Goal: Task Accomplishment & Management: Manage account settings

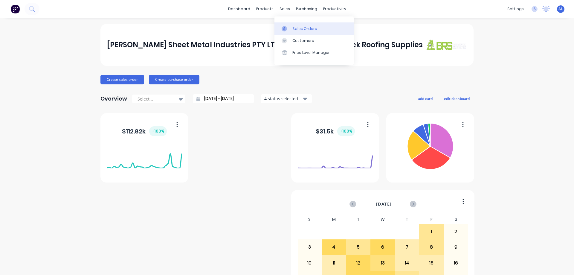
click at [303, 27] on div "Sales Orders" at bounding box center [304, 28] width 25 height 5
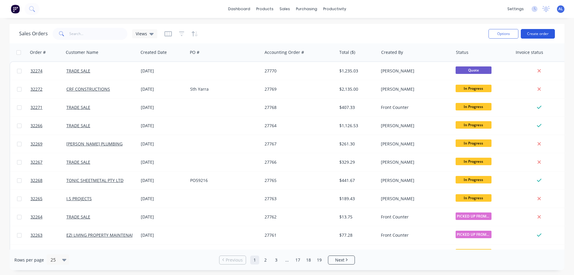
click at [530, 33] on button "Create order" at bounding box center [537, 34] width 34 height 10
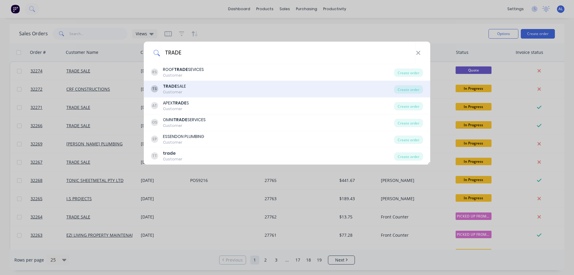
type input "TRADE"
click at [202, 86] on div "TS TRADE SALE Customer" at bounding box center [272, 89] width 243 height 12
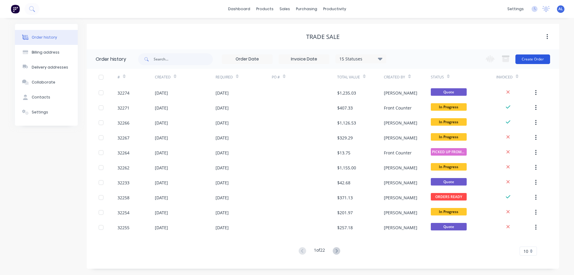
click at [526, 58] on button "Create Order" at bounding box center [532, 59] width 35 height 10
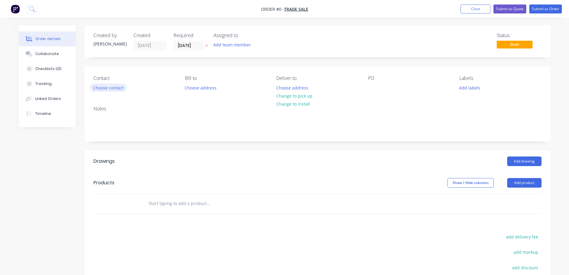
click at [121, 89] on button "Choose contact" at bounding box center [108, 87] width 37 height 8
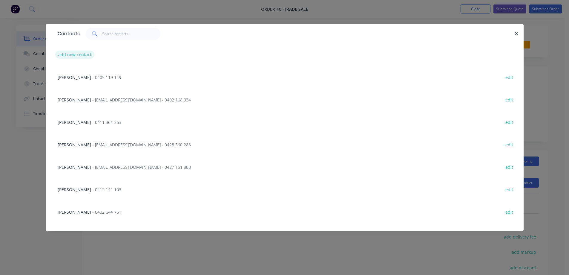
click at [83, 55] on button "add new contact" at bounding box center [74, 54] width 39 height 8
select select "AU"
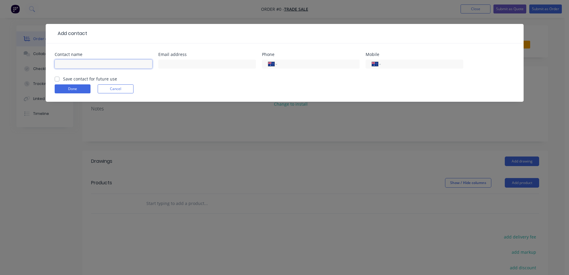
click at [92, 63] on input "text" at bounding box center [104, 63] width 98 height 9
type input "[PERSON_NAME]"
click at [235, 61] on input "text" at bounding box center [207, 63] width 98 height 9
type input "[EMAIL_ADDRESS][DOMAIN_NAME]"
click at [407, 66] on input "tel" at bounding box center [421, 64] width 72 height 7
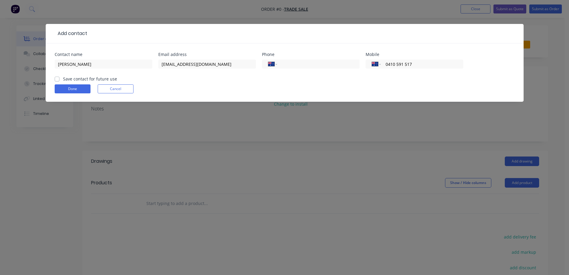
type input "0410 591 517"
click at [59, 78] on div "Save contact for future use" at bounding box center [86, 79] width 62 height 6
click at [63, 79] on label "Save contact for future use" at bounding box center [90, 79] width 54 height 6
click at [57, 79] on input "Save contact for future use" at bounding box center [57, 79] width 5 height 6
checkbox input "true"
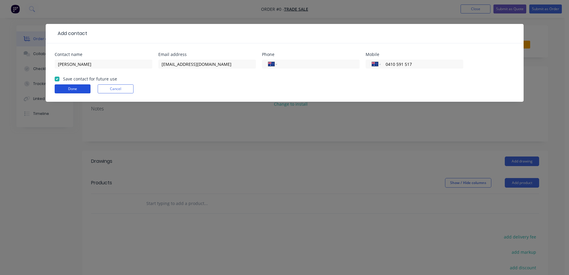
click at [75, 88] on button "Done" at bounding box center [73, 88] width 36 height 9
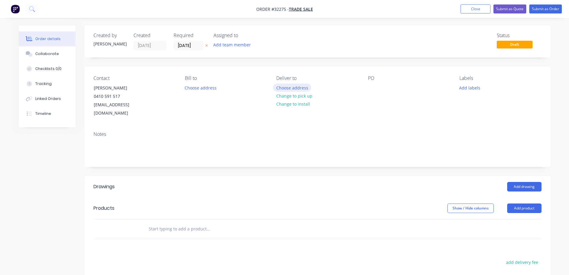
click at [296, 87] on button "Choose address" at bounding box center [292, 87] width 38 height 8
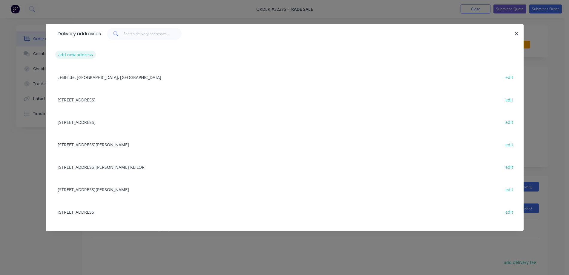
click at [85, 55] on button "add new address" at bounding box center [75, 54] width 41 height 8
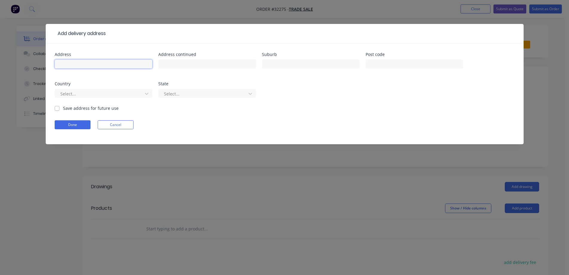
click at [127, 67] on input "text" at bounding box center [104, 63] width 98 height 9
type input "[PERSON_NAME]"
click at [63, 110] on label "Save address for future use" at bounding box center [91, 108] width 56 height 6
click at [56, 110] on input "Save address for future use" at bounding box center [57, 108] width 5 height 6
click at [63, 109] on label "Save address for future use" at bounding box center [91, 108] width 56 height 6
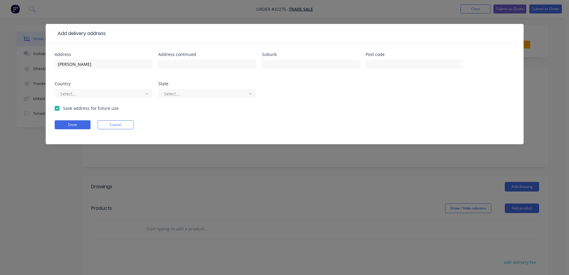
click at [55, 109] on input "Save address for future use" at bounding box center [57, 108] width 5 height 6
checkbox input "false"
click at [75, 124] on button "Done" at bounding box center [73, 124] width 36 height 9
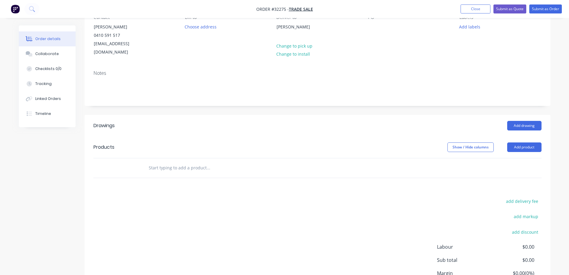
scroll to position [108, 0]
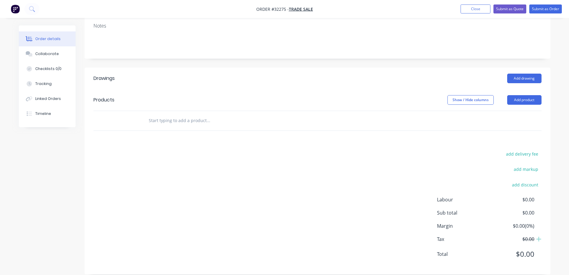
click at [180, 114] on input "text" at bounding box center [208, 120] width 120 height 12
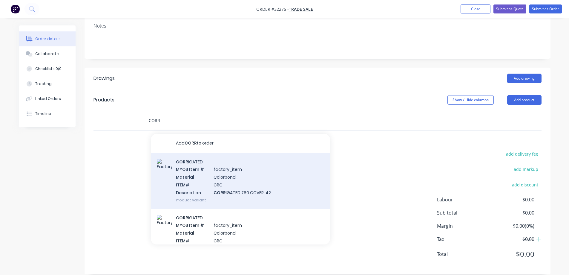
type input "CORR"
click at [266, 180] on div "CORR IGATED MYOB Item # factory_item Material Colorbond ITEM# CRC Description C…" at bounding box center [240, 181] width 179 height 56
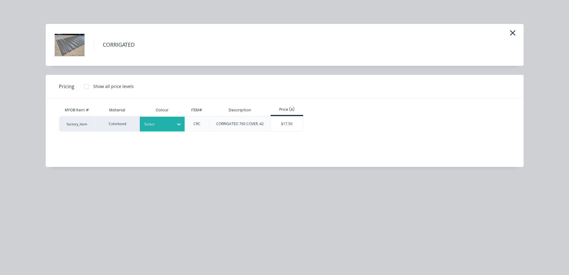
click at [181, 120] on div at bounding box center [179, 124] width 11 height 10
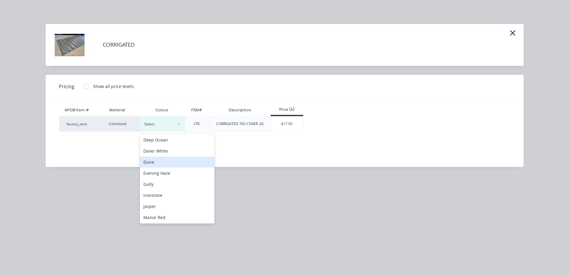
scroll to position [90, 0]
click at [183, 174] on div "Jasper" at bounding box center [177, 172] width 75 height 11
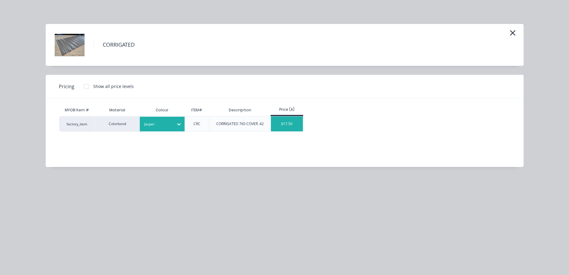
click at [291, 126] on div "$17.50" at bounding box center [287, 123] width 32 height 15
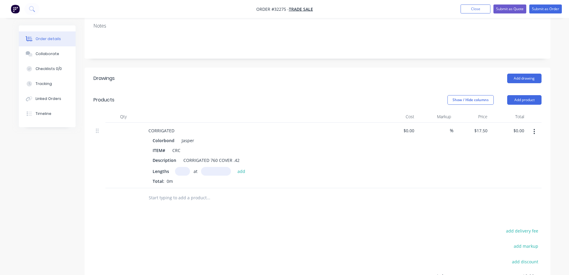
click at [185, 167] on input "text" at bounding box center [182, 171] width 15 height 9
type input "5"
type input "3100"
click at [235, 167] on button "add" at bounding box center [242, 171] width 14 height 8
type input "$271.25"
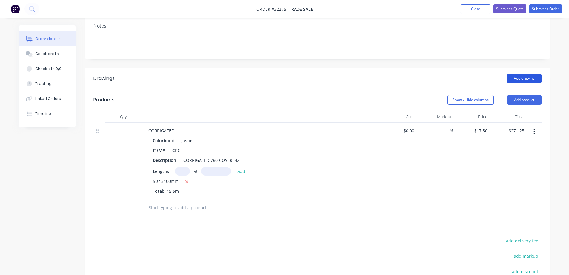
click at [528, 74] on button "Add drawing" at bounding box center [524, 79] width 34 height 10
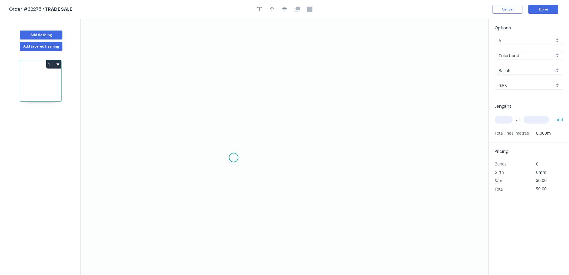
click at [234, 157] on icon "0" at bounding box center [285, 147] width 408 height 256
click at [239, 70] on icon "0" at bounding box center [285, 147] width 408 height 256
click at [344, 72] on icon "0 ?" at bounding box center [285, 147] width 408 height 256
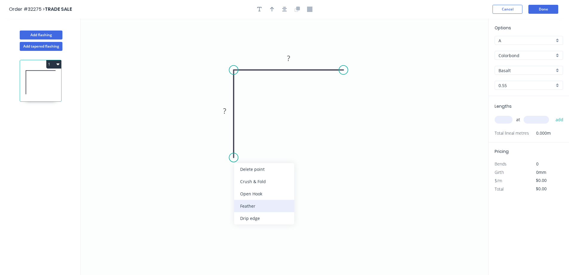
click at [262, 201] on div "Feather" at bounding box center [264, 206] width 60 height 12
drag, startPoint x: 250, startPoint y: 180, endPoint x: 267, endPoint y: 147, distance: 37.4
click at [251, 180] on div "Flip bend" at bounding box center [262, 178] width 60 height 12
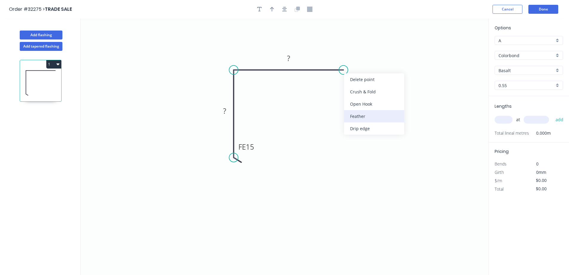
click at [364, 114] on div "Feather" at bounding box center [374, 116] width 60 height 12
click at [357, 57] on tspan "15" at bounding box center [355, 54] width 8 height 10
type input "$16.67"
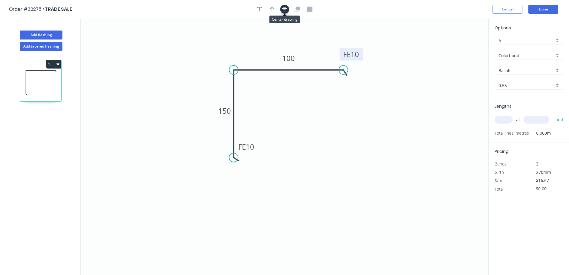
click at [283, 7] on icon "button" at bounding box center [284, 9] width 5 height 5
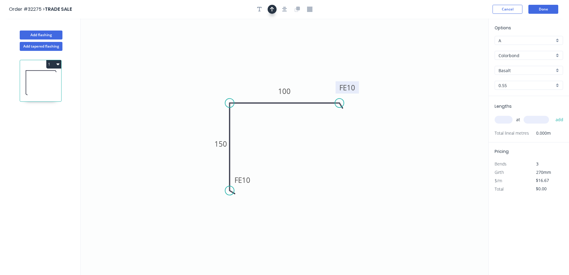
click at [275, 11] on button "button" at bounding box center [272, 9] width 9 height 9
drag, startPoint x: 458, startPoint y: 47, endPoint x: 469, endPoint y: 41, distance: 12.2
click at [255, 85] on icon at bounding box center [253, 78] width 5 height 19
click at [556, 70] on div "Basalt" at bounding box center [529, 70] width 68 height 9
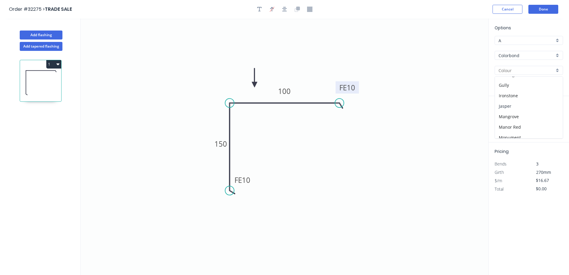
click at [521, 104] on div "Jasper" at bounding box center [529, 106] width 68 height 10
type input "Jasper"
drag, startPoint x: 505, startPoint y: 118, endPoint x: 495, endPoint y: 119, distance: 10.5
click at [499, 118] on input "text" at bounding box center [504, 120] width 18 height 8
type input "4"
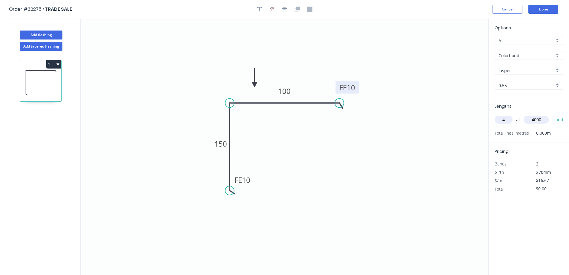
type input "4000"
click at [553, 114] on button "add" at bounding box center [560, 119] width 14 height 10
type input "$266.72"
click at [541, 11] on button "Done" at bounding box center [544, 9] width 30 height 9
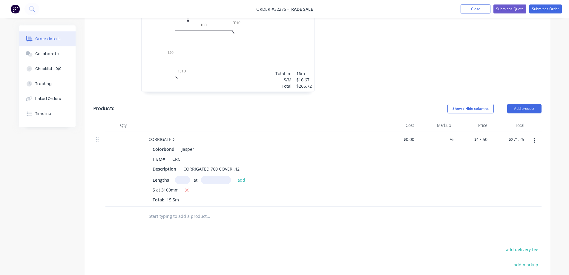
scroll to position [269, 0]
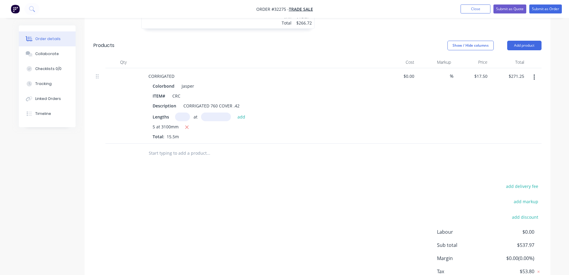
click at [178, 147] on input "text" at bounding box center [208, 153] width 120 height 12
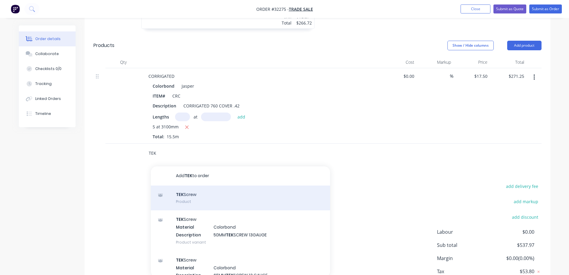
type input "TEK"
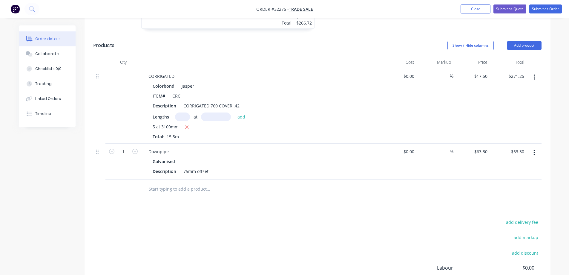
click at [535, 149] on icon "button" at bounding box center [534, 152] width 1 height 7
click at [504, 200] on div "Delete" at bounding box center [513, 204] width 46 height 9
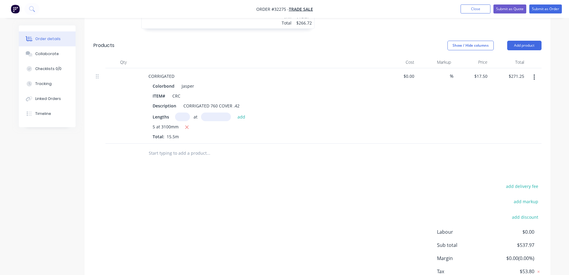
click at [191, 147] on input "text" at bounding box center [208, 153] width 120 height 12
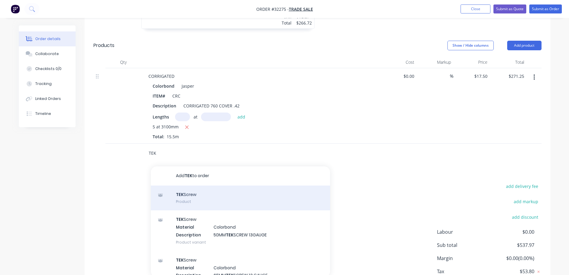
type input "TEK"
click at [208, 191] on div "TEK Screw Product" at bounding box center [240, 197] width 179 height 25
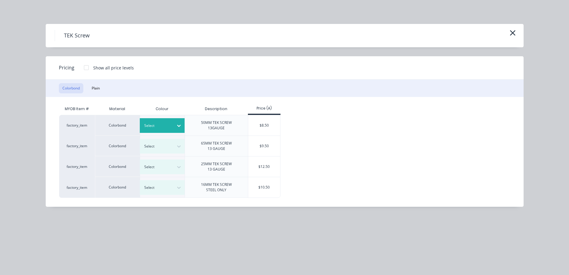
click at [173, 126] on div "Select" at bounding box center [156, 126] width 33 height 8
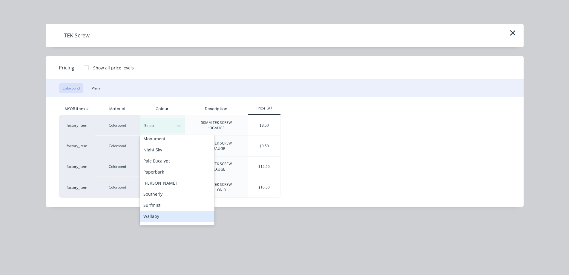
scroll to position [107, 0]
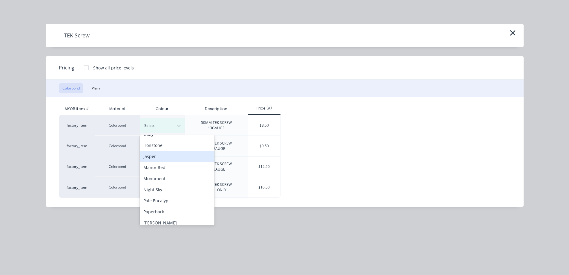
click at [170, 157] on div "Jasper" at bounding box center [177, 156] width 75 height 11
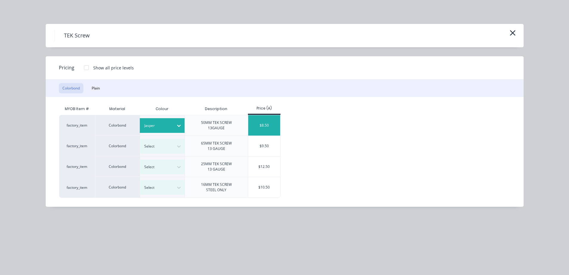
click at [269, 128] on div "$8.50" at bounding box center [264, 125] width 32 height 20
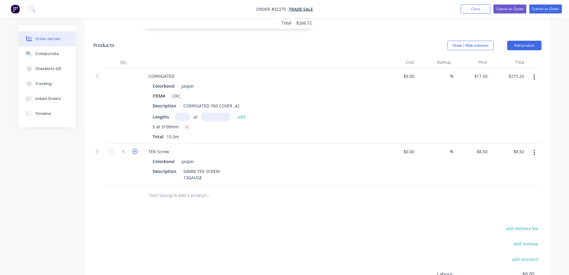
click at [135, 148] on icon "button" at bounding box center [134, 150] width 5 height 5
type input "2"
type input "$17.00"
click at [135, 148] on icon "button" at bounding box center [134, 150] width 5 height 5
type input "3"
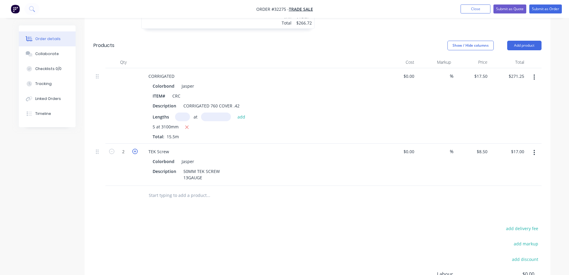
type input "$25.50"
drag, startPoint x: 180, startPoint y: 187, endPoint x: 185, endPoint y: 194, distance: 8.7
click at [180, 189] on input "text" at bounding box center [208, 195] width 120 height 12
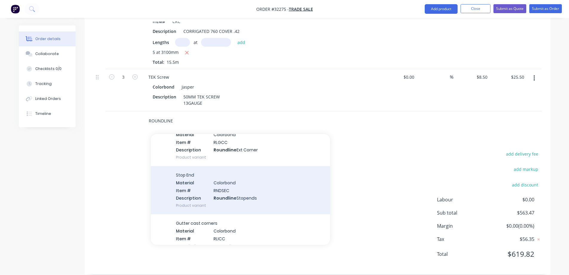
scroll to position [239, 0]
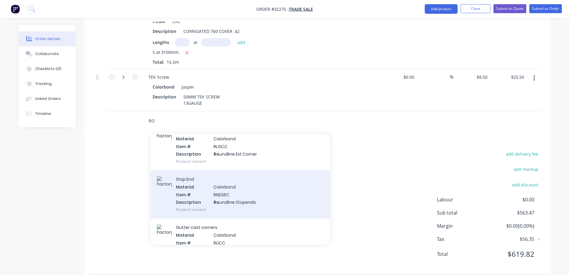
type input "R"
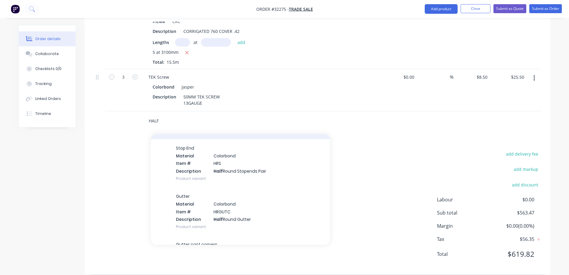
scroll to position [299, 0]
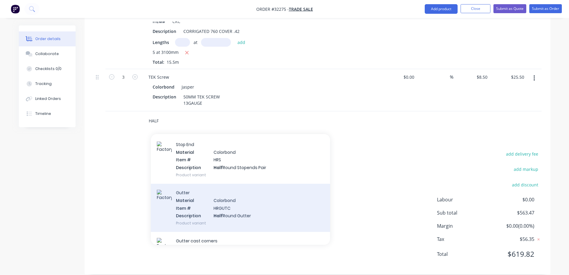
type input "HALF"
click at [239, 196] on div "Gutter Material Colorbond Item # HRGUTC Description Half Round Gutter Product v…" at bounding box center [240, 207] width 179 height 48
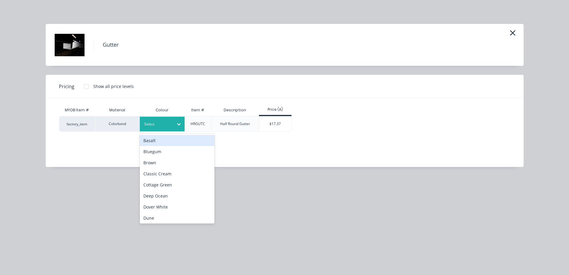
click at [180, 125] on icon at bounding box center [179, 124] width 6 height 6
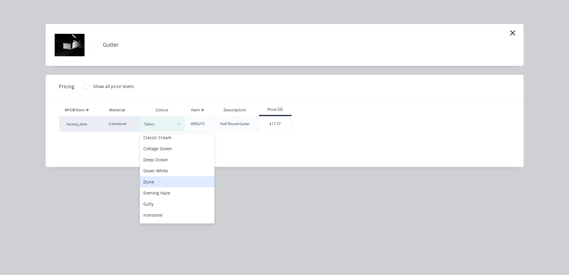
scroll to position [60, 0]
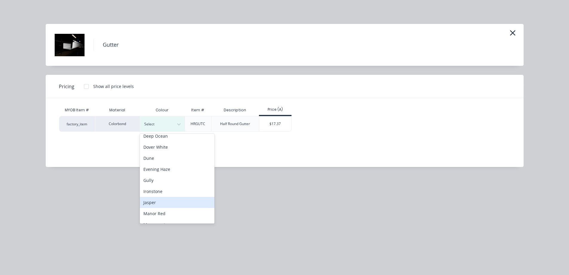
click at [177, 200] on div "Jasper" at bounding box center [177, 202] width 75 height 11
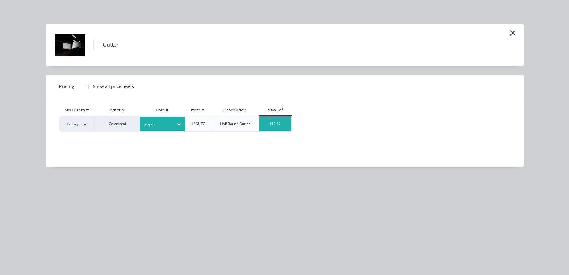
click at [268, 128] on div "$17.37" at bounding box center [275, 123] width 32 height 15
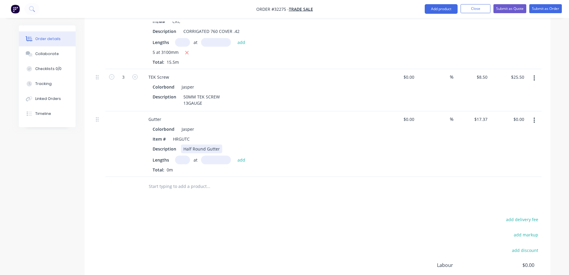
drag, startPoint x: 200, startPoint y: 146, endPoint x: 178, endPoint y: 154, distance: 23.6
click at [197, 148] on div "Colorbond Jasper Item # HRGUTC Description Half Round Gutter Lengths at add Tot…" at bounding box center [261, 149] width 234 height 48
drag, startPoint x: 179, startPoint y: 156, endPoint x: 185, endPoint y: 155, distance: 5.5
click at [180, 156] on div "Lengths at add Total: 0m" at bounding box center [261, 163] width 216 height 17
type input "1"
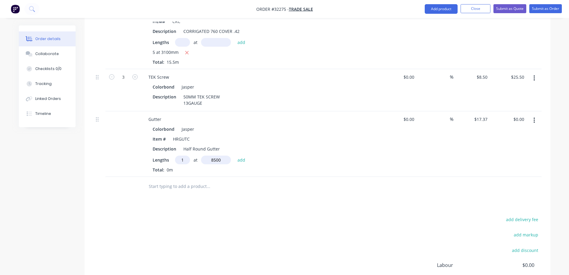
type input "8500"
click at [235, 155] on button "add" at bounding box center [242, 159] width 14 height 8
type input "$147.65"
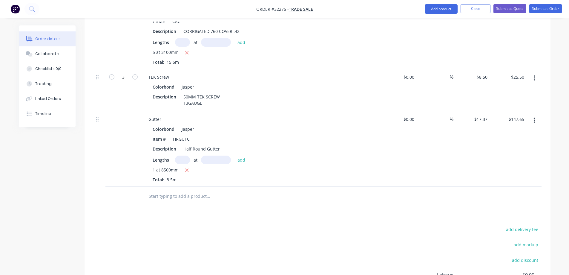
click at [201, 190] on input "text" at bounding box center [208, 196] width 120 height 12
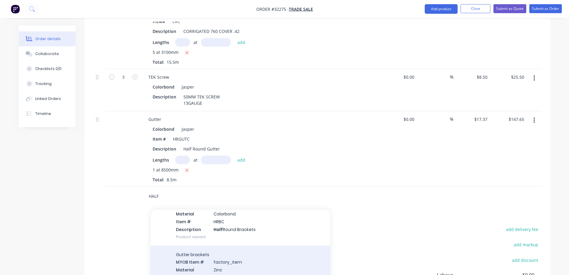
scroll to position [30, 0]
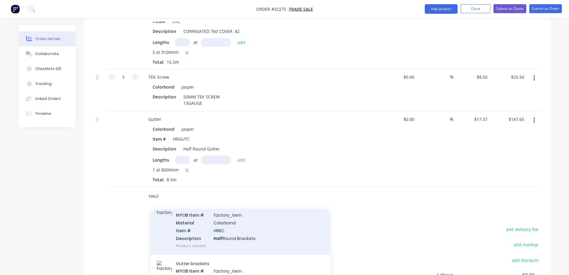
type input "HALF"
click at [248, 226] on div "Gutter brackets MYOB Item # factory_item Material Colorbond Item # HRBC Descrip…" at bounding box center [240, 226] width 179 height 56
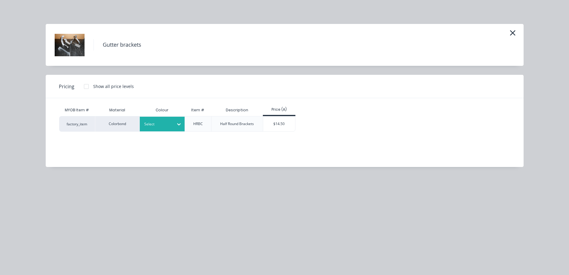
click at [177, 120] on div at bounding box center [179, 124] width 11 height 10
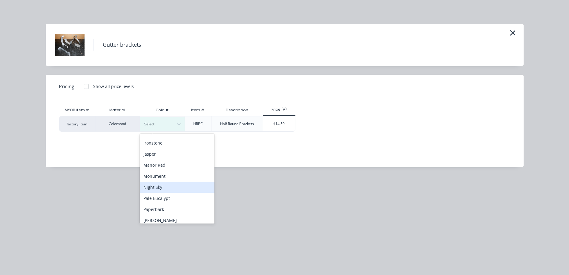
scroll to position [77, 0]
click at [169, 185] on div "Jasper" at bounding box center [177, 184] width 75 height 11
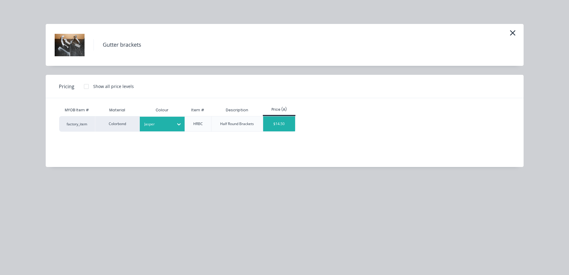
click at [270, 125] on div "$14.50" at bounding box center [279, 123] width 32 height 15
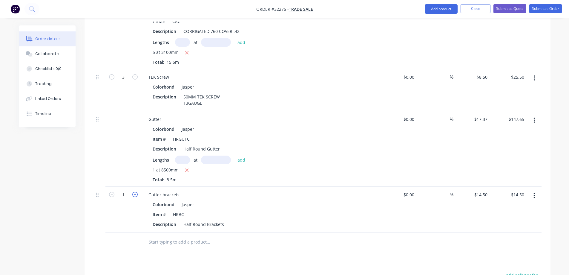
click at [135, 192] on icon "button" at bounding box center [134, 194] width 5 height 5
type input "2"
type input "$29.00"
click at [135, 192] on icon "button" at bounding box center [134, 194] width 5 height 5
type input "3"
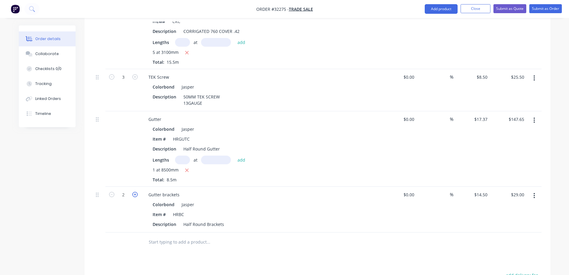
type input "$43.50"
click at [135, 192] on icon "button" at bounding box center [134, 194] width 5 height 5
type input "4"
type input "$58.00"
click at [135, 192] on icon "button" at bounding box center [134, 194] width 5 height 5
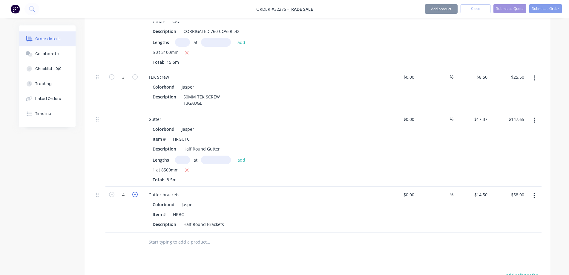
type input "5"
type input "$72.50"
click at [135, 192] on icon "button" at bounding box center [134, 194] width 5 height 5
type input "6"
type input "$87.00"
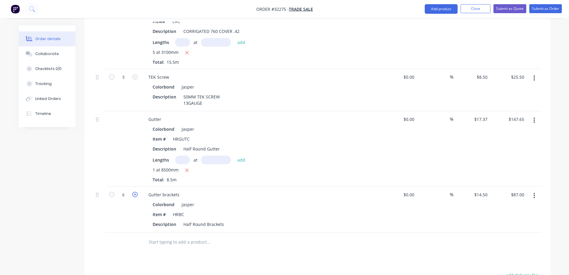
click at [135, 192] on icon "button" at bounding box center [134, 194] width 5 height 5
type input "7"
type input "$101.50"
click at [135, 192] on icon "button" at bounding box center [134, 194] width 5 height 5
type input "8"
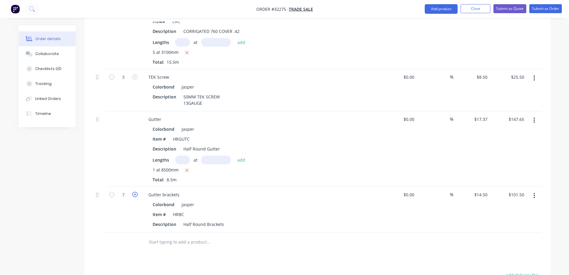
type input "$116.00"
click at [181, 236] on input "text" at bounding box center [208, 242] width 120 height 12
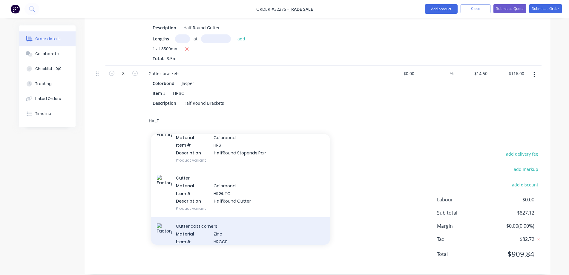
scroll to position [299, 0]
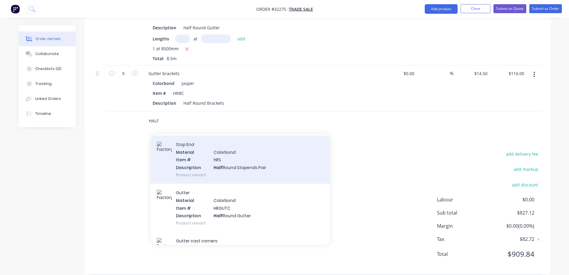
type input "HALF"
click at [234, 158] on div "Stop End Material Colorbond Item # HRS Description Half Round Stopends Pair Pro…" at bounding box center [240, 159] width 179 height 48
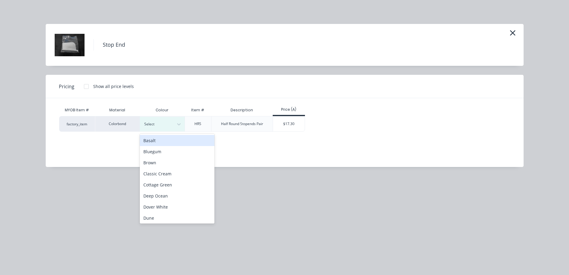
drag, startPoint x: 181, startPoint y: 122, endPoint x: 174, endPoint y: 139, distance: 18.6
click at [181, 122] on icon at bounding box center [179, 124] width 6 height 6
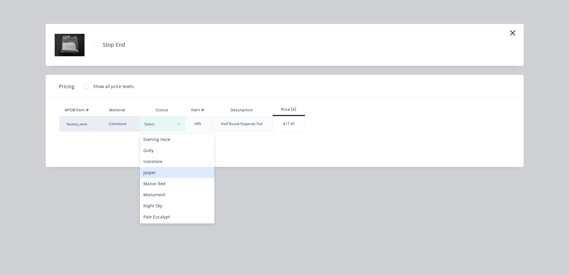
click at [169, 169] on div "Jasper" at bounding box center [177, 172] width 75 height 11
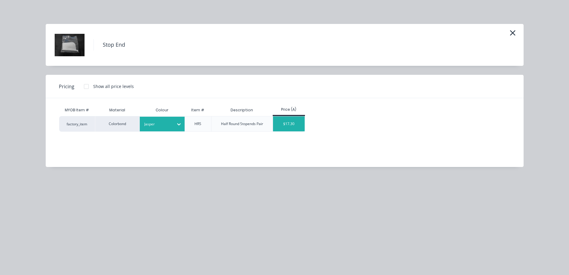
click at [288, 120] on div "$17.30" at bounding box center [289, 123] width 32 height 15
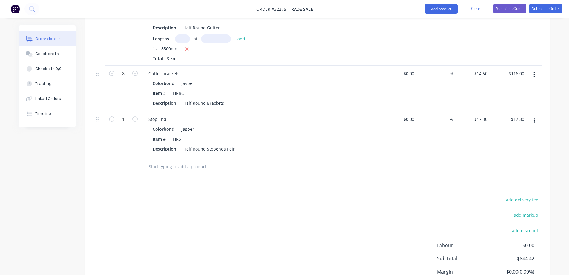
click at [201, 160] on input "text" at bounding box center [208, 166] width 120 height 12
click at [183, 160] on input "text" at bounding box center [208, 166] width 120 height 12
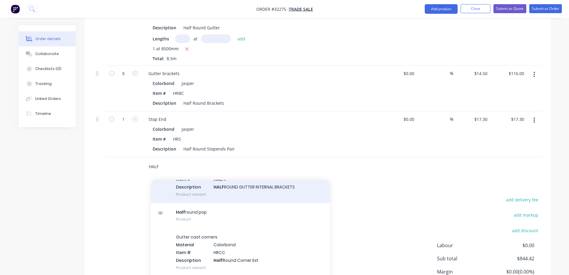
scroll to position [179, 0]
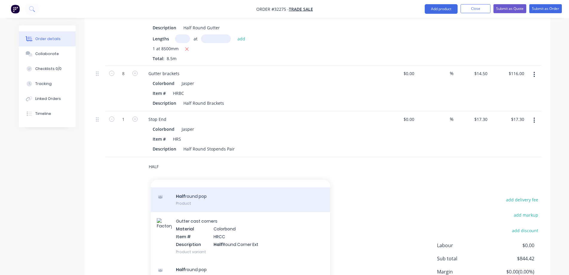
type input "HALF"
click at [235, 195] on div "Half round pop Product" at bounding box center [240, 199] width 179 height 25
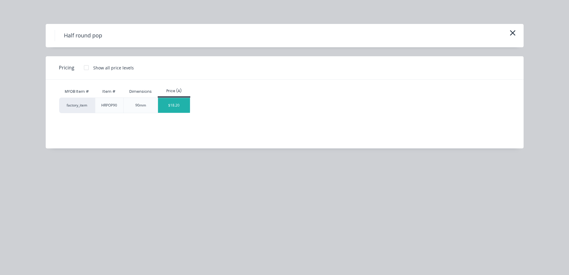
click at [178, 111] on div "$18.20" at bounding box center [174, 105] width 32 height 15
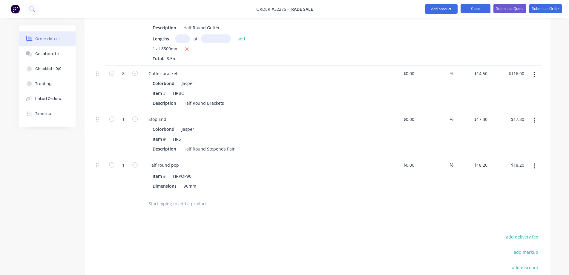
click at [477, 10] on button "Close" at bounding box center [476, 8] width 30 height 9
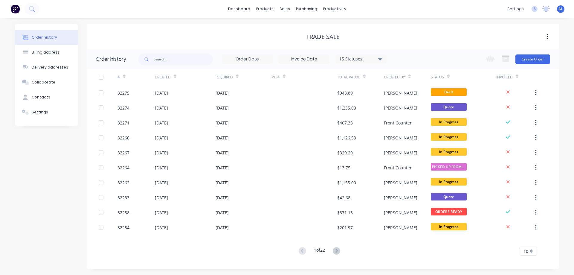
click at [16, 10] on img at bounding box center [15, 8] width 9 height 9
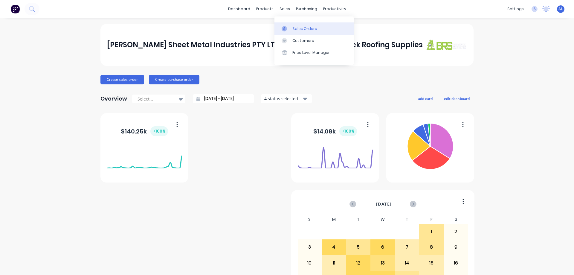
click at [298, 27] on div "Sales Orders" at bounding box center [304, 28] width 25 height 5
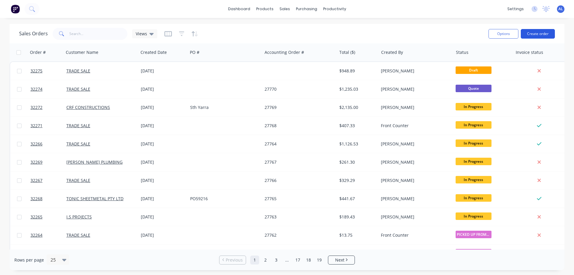
click at [541, 33] on button "Create order" at bounding box center [537, 34] width 34 height 10
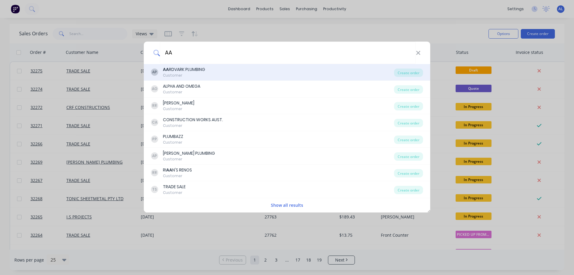
type input "AA"
click at [229, 71] on div "AP AA RDVARK PLUMBING Customer" at bounding box center [272, 72] width 243 height 12
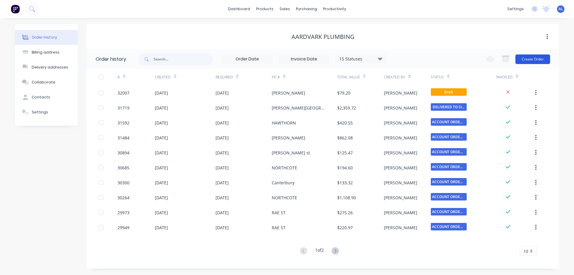
click at [529, 59] on button "Create Order" at bounding box center [532, 59] width 35 height 10
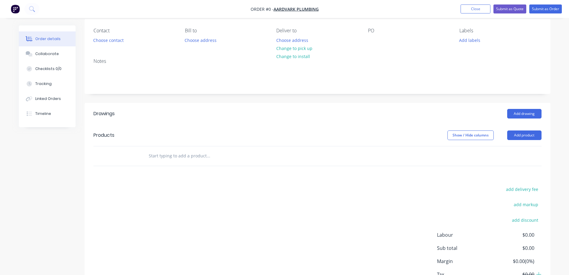
scroll to position [91, 0]
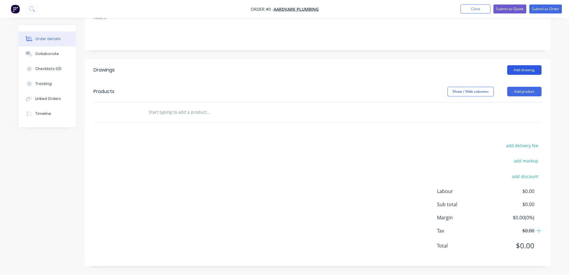
click at [526, 71] on button "Add drawing" at bounding box center [524, 70] width 34 height 10
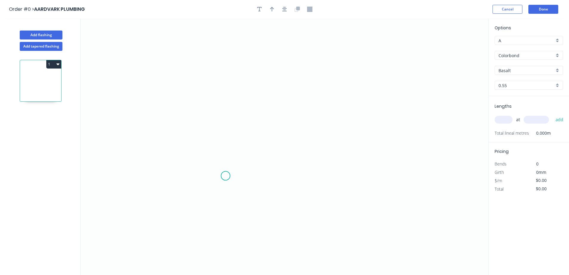
click at [226, 176] on icon "0" at bounding box center [285, 147] width 408 height 256
click at [232, 97] on icon "0" at bounding box center [285, 147] width 408 height 256
click at [237, 80] on icon at bounding box center [231, 88] width 11 height 16
click at [261, 71] on icon "0 ? ? ? º" at bounding box center [285, 147] width 408 height 256
click at [285, 69] on icon "0 ? ? ? ? º ? º" at bounding box center [285, 147] width 408 height 256
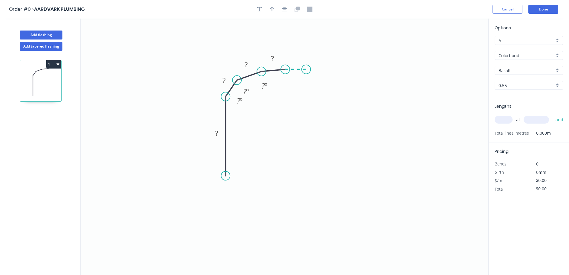
click at [306, 70] on icon "0 ? ? ? ? ? º ? º ? º" at bounding box center [285, 147] width 408 height 256
click at [327, 75] on icon "0 ? ? ? ? ? ? º ? º ? º ? º" at bounding box center [285, 147] width 408 height 256
click at [336, 85] on icon "0 ? ? ? ? ? ? ? º ? º ? º ? º ? º" at bounding box center [285, 147] width 408 height 256
click at [343, 99] on icon "0 ? ? ? ? ? ? ? ? º ? º ? º ? º ? º ? º" at bounding box center [285, 147] width 408 height 256
click at [338, 183] on icon "0 ? ? ? ? ? ? ? ? ? º ? º ? º ? º ? º ? º ? º" at bounding box center [285, 147] width 408 height 256
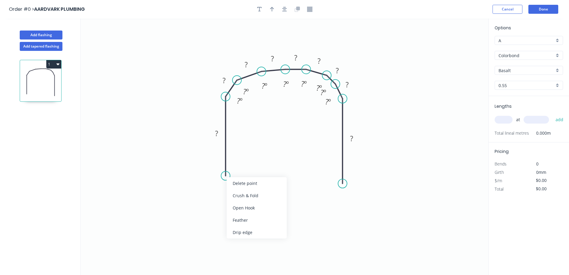
click at [249, 232] on div "Drip edge" at bounding box center [257, 232] width 60 height 12
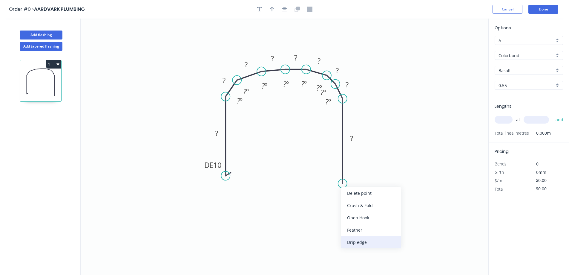
click at [362, 242] on div "Drip edge" at bounding box center [371, 242] width 60 height 12
click at [362, 204] on div "Flip bend" at bounding box center [372, 205] width 60 height 12
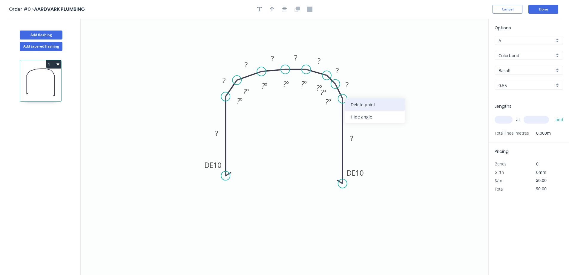
click at [368, 105] on div "Delete point" at bounding box center [375, 104] width 60 height 12
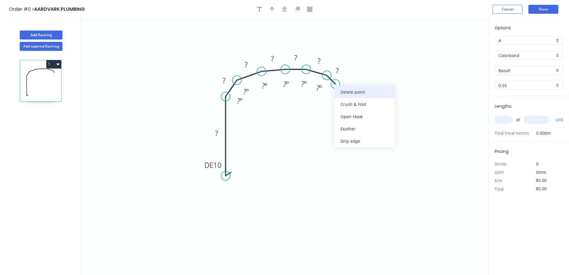
click at [357, 91] on div "Delete point" at bounding box center [365, 92] width 60 height 12
click at [338, 83] on div "Delete point" at bounding box center [359, 83] width 60 height 12
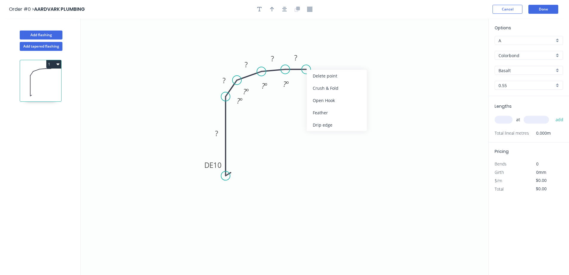
drag, startPoint x: 319, startPoint y: 76, endPoint x: 300, endPoint y: 64, distance: 22.8
click at [317, 74] on div "Delete point" at bounding box center [337, 76] width 60 height 12
drag, startPoint x: 304, startPoint y: 77, endPoint x: 285, endPoint y: 75, distance: 18.4
click at [303, 76] on div "Delete point" at bounding box center [315, 76] width 60 height 12
click at [271, 79] on div "Delete point" at bounding box center [293, 77] width 60 height 12
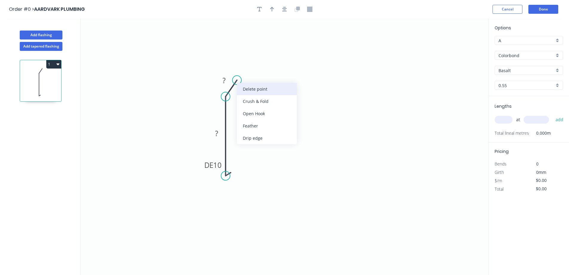
click at [247, 89] on div "Delete point" at bounding box center [267, 89] width 60 height 12
click at [224, 97] on circle at bounding box center [225, 96] width 9 height 9
click at [232, 74] on icon "0 DE 10 ?" at bounding box center [285, 147] width 408 height 256
click at [227, 74] on circle at bounding box center [225, 73] width 9 height 9
click at [228, 71] on circle at bounding box center [225, 73] width 9 height 9
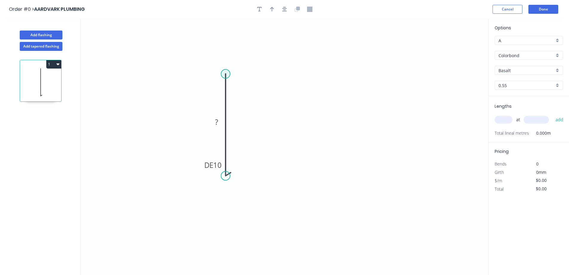
click at [229, 71] on circle at bounding box center [225, 73] width 9 height 9
click at [339, 67] on icon "0 DE 10 ?" at bounding box center [285, 147] width 408 height 256
click at [342, 173] on icon "0 DE 10 ? ?" at bounding box center [285, 147] width 408 height 256
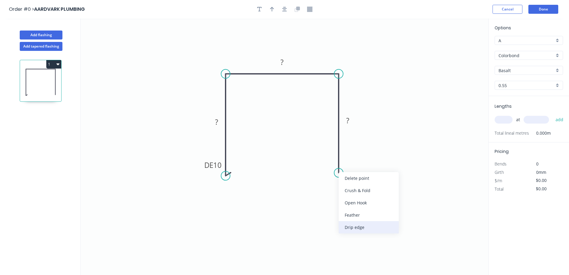
click at [365, 224] on div "Drip edge" at bounding box center [369, 227] width 60 height 12
click at [360, 195] on div "Flip bend" at bounding box center [367, 195] width 60 height 12
drag, startPoint x: 219, startPoint y: 122, endPoint x: 285, endPoint y: 104, distance: 68.6
click at [221, 120] on rect at bounding box center [217, 122] width 12 height 8
type input "$50.57"
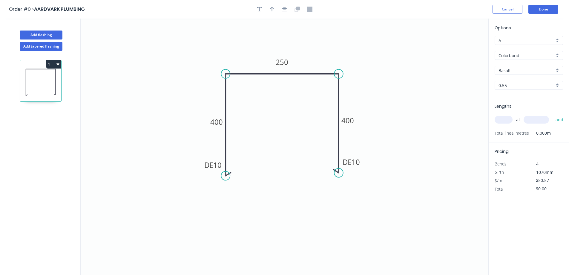
click at [558, 71] on div "Basalt" at bounding box center [529, 70] width 68 height 9
click at [529, 96] on div "Dune" at bounding box center [529, 95] width 68 height 10
type input "Dune"
click at [508, 121] on input "text" at bounding box center [504, 120] width 18 height 8
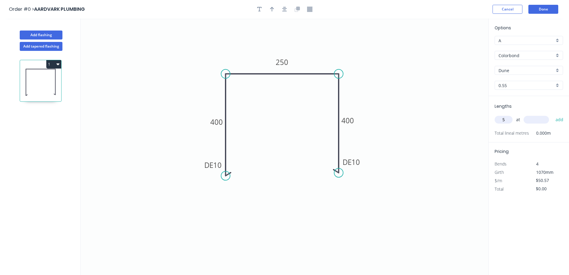
type input "5"
click at [506, 121] on input "5" at bounding box center [504, 120] width 18 height 8
click at [507, 123] on input "text" at bounding box center [504, 120] width 18 height 8
type input "4"
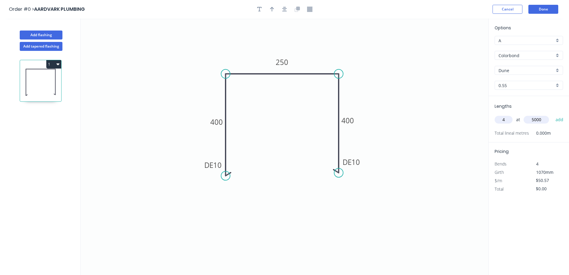
type input "5000"
click at [553, 114] on button "add" at bounding box center [560, 119] width 14 height 10
type input "$1,011.40"
click at [543, 10] on button "Done" at bounding box center [544, 9] width 30 height 9
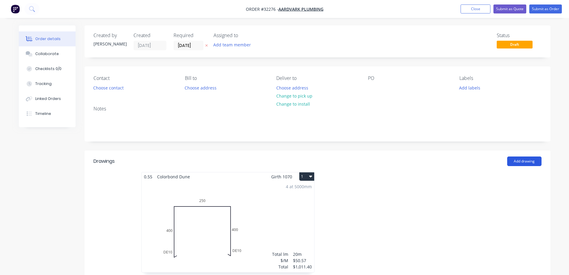
click at [517, 162] on button "Add drawing" at bounding box center [524, 161] width 34 height 10
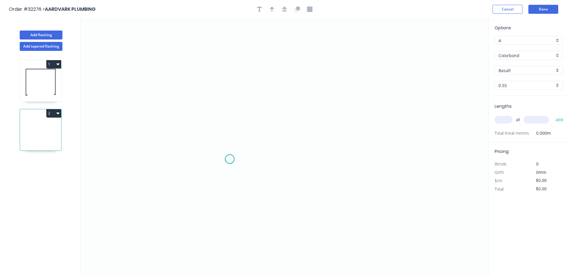
click at [230, 159] on icon "0" at bounding box center [285, 147] width 408 height 256
click at [232, 70] on icon "0" at bounding box center [285, 147] width 408 height 256
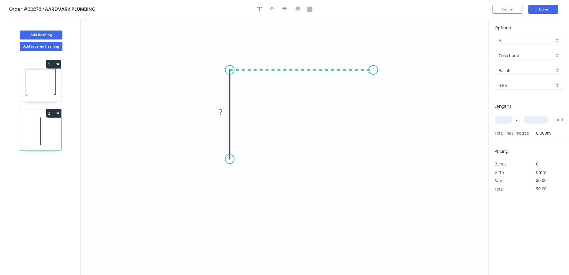
click at [373, 71] on icon "0 ?" at bounding box center [285, 147] width 408 height 256
click at [379, 159] on icon "0 ? ?" at bounding box center [285, 147] width 408 height 256
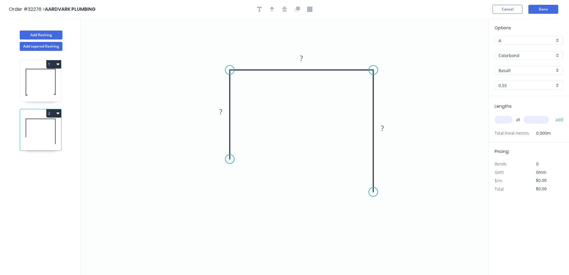
drag, startPoint x: 374, startPoint y: 157, endPoint x: 366, endPoint y: 192, distance: 36.1
click at [366, 192] on icon "0 ? ? ?" at bounding box center [285, 147] width 408 height 256
click at [399, 249] on div "Drip edge" at bounding box center [405, 250] width 60 height 12
click at [400, 215] on div "Flip bend" at bounding box center [406, 213] width 60 height 12
click at [255, 215] on div "Drip edge" at bounding box center [257, 216] width 60 height 12
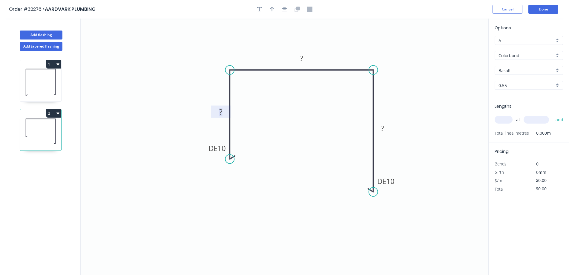
click at [222, 110] on tspan "?" at bounding box center [220, 112] width 3 height 10
type input "$46.95"
drag, startPoint x: 506, startPoint y: 121, endPoint x: 460, endPoint y: 127, distance: 47.0
click at [500, 122] on input "text" at bounding box center [504, 120] width 18 height 8
type input "1"
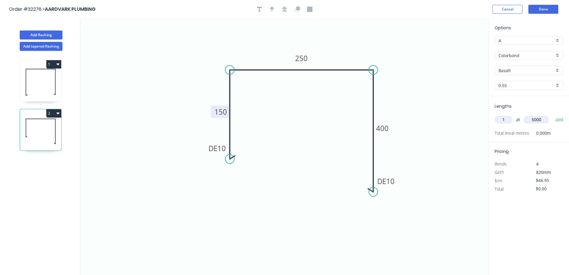
type input "5000"
click at [553, 114] on button "add" at bounding box center [560, 119] width 14 height 10
type input "$234.75"
click at [546, 11] on button "Done" at bounding box center [544, 9] width 30 height 9
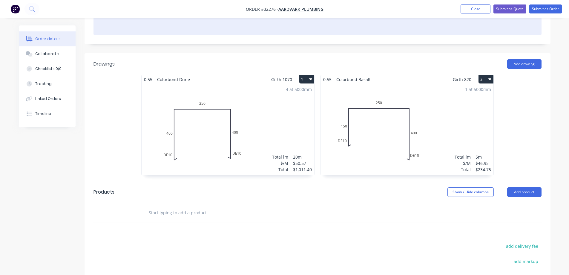
scroll to position [18, 0]
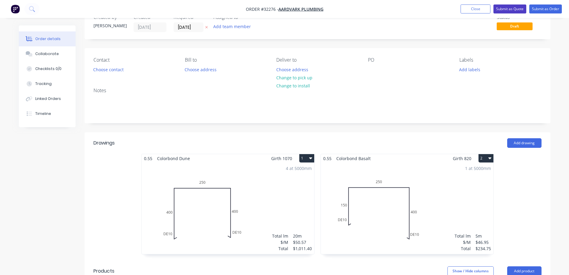
click at [509, 9] on button "Submit as Quote" at bounding box center [510, 8] width 33 height 9
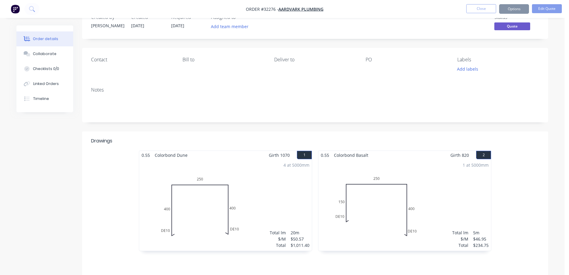
scroll to position [0, 0]
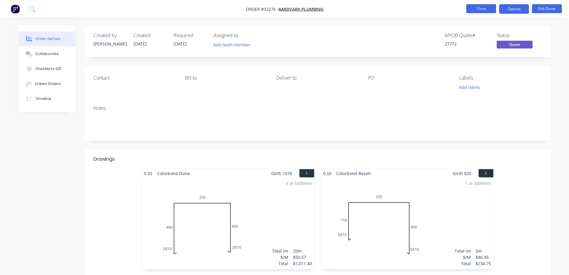
drag, startPoint x: 487, startPoint y: 11, endPoint x: 492, endPoint y: 8, distance: 5.9
click at [492, 8] on button "Close" at bounding box center [481, 8] width 30 height 9
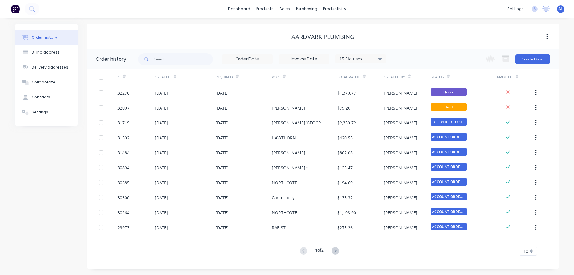
click at [15, 7] on img at bounding box center [15, 8] width 9 height 9
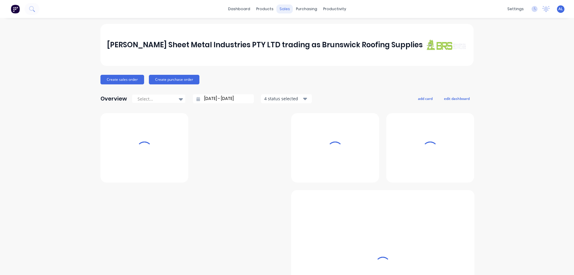
click at [286, 10] on div "sales" at bounding box center [284, 8] width 16 height 9
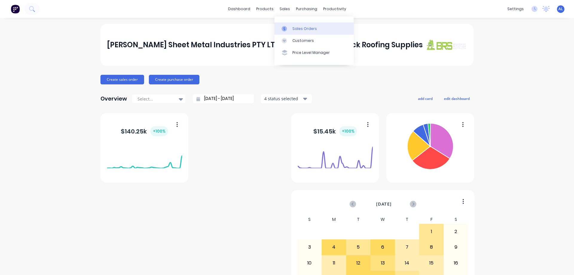
click at [303, 30] on div "Sales Orders" at bounding box center [304, 28] width 25 height 5
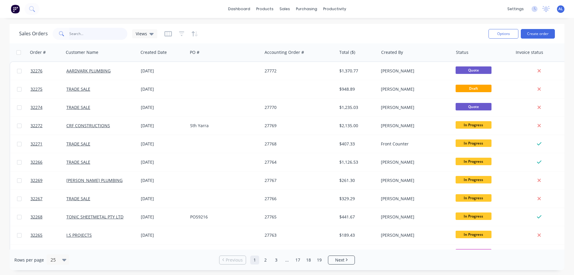
click at [94, 30] on input "text" at bounding box center [98, 34] width 58 height 12
click at [296, 43] on div "Customers" at bounding box center [305, 40] width 22 height 5
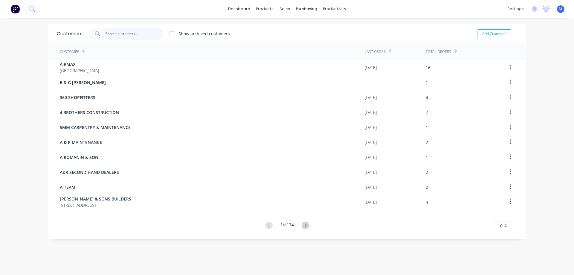
click at [120, 34] on input "text" at bounding box center [134, 34] width 58 height 12
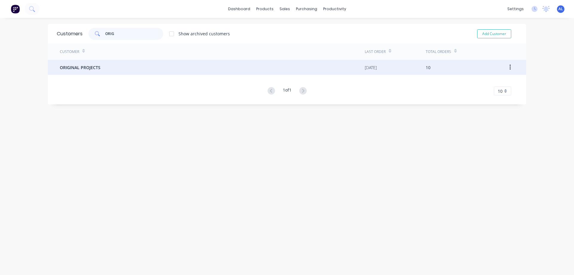
type input "ORIG"
click at [118, 64] on div "ORIGINAL PROJECTS" at bounding box center [212, 67] width 305 height 15
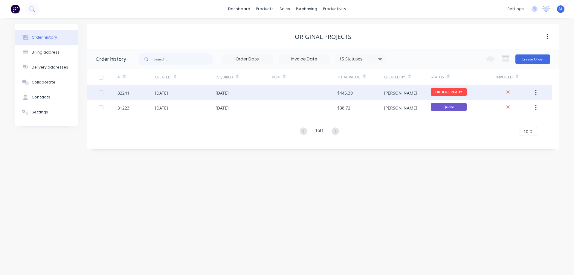
click at [360, 93] on div "$445.30" at bounding box center [360, 92] width 47 height 15
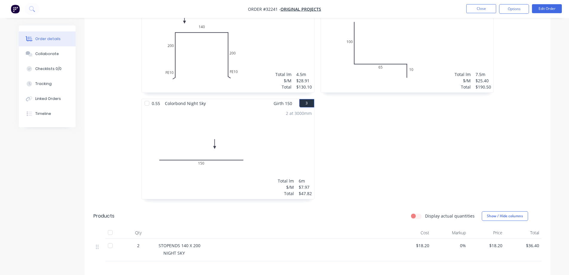
scroll to position [76, 0]
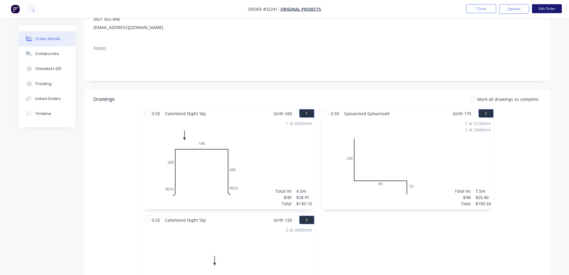
click at [547, 10] on button "Edit Order" at bounding box center [547, 8] width 30 height 9
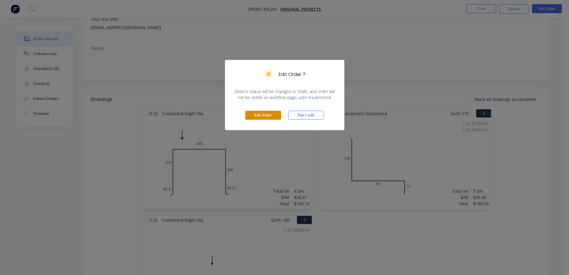
click at [267, 117] on button "Edit Order" at bounding box center [263, 115] width 36 height 9
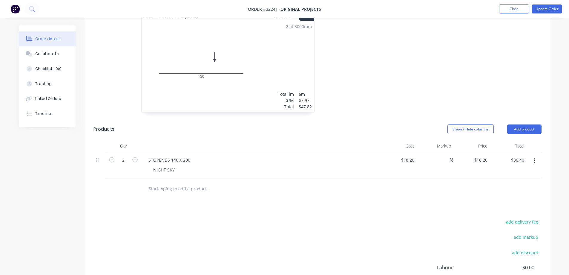
scroll to position [329, 0]
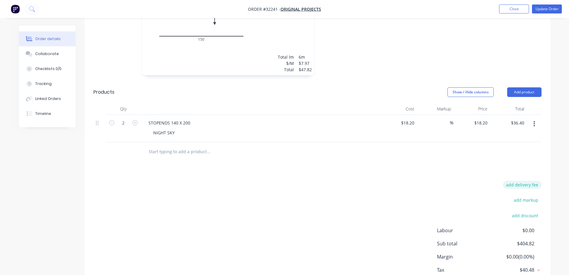
click at [530, 180] on button "add delivery fee" at bounding box center [522, 184] width 39 height 8
type input "50"
click input "submit" at bounding box center [0, 0] width 0 height 0
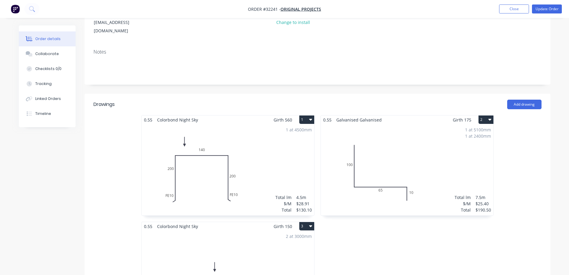
scroll to position [0, 0]
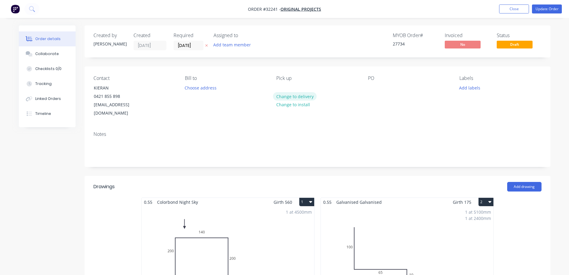
click at [286, 96] on button "Change to delivery" at bounding box center [295, 96] width 44 height 8
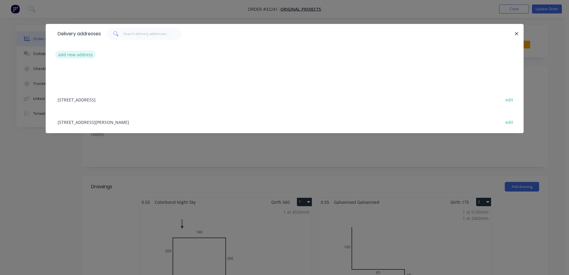
click at [68, 54] on button "add new address" at bounding box center [75, 54] width 41 height 8
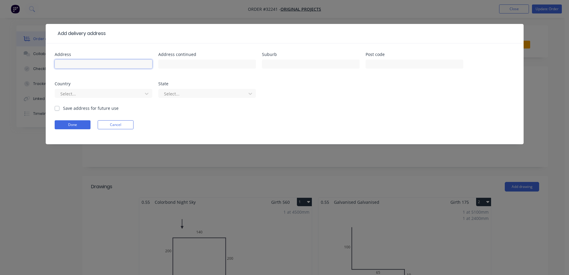
click at [114, 68] on input "text" at bounding box center [104, 63] width 98 height 9
type input "10"
type input "F"
click at [113, 63] on input "10" at bounding box center [104, 63] width 98 height 9
type input "[STREET_ADDRESS][PERSON_NAME]"
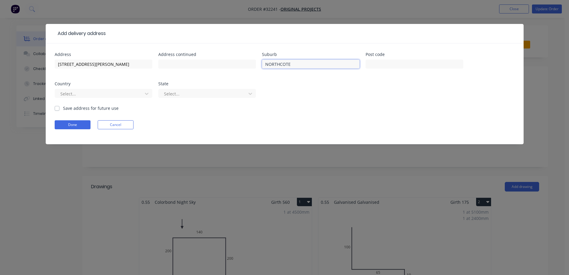
type input "NORTHCOTE"
click at [63, 108] on label "Save address for future use" at bounding box center [91, 108] width 56 height 6
click at [57, 108] on input "Save address for future use" at bounding box center [57, 108] width 5 height 6
checkbox input "true"
click at [79, 125] on button "Done" at bounding box center [73, 124] width 36 height 9
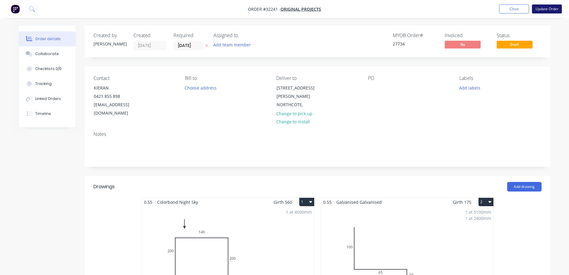
click at [548, 6] on button "Update Order" at bounding box center [547, 8] width 30 height 9
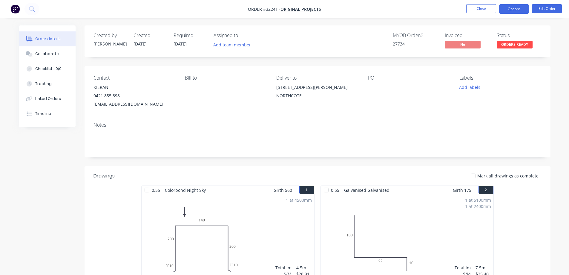
click at [514, 9] on button "Options" at bounding box center [514, 9] width 30 height 10
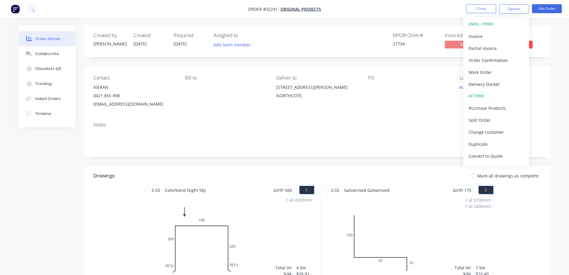
click at [550, 26] on div "Created by [PERSON_NAME] Created [DATE] Required [DATE] Assigned to Add team me…" at bounding box center [318, 41] width 466 height 32
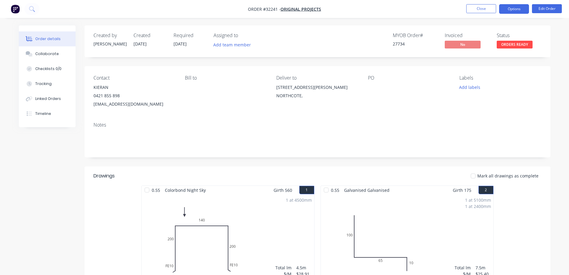
click at [515, 11] on button "Options" at bounding box center [514, 9] width 30 height 10
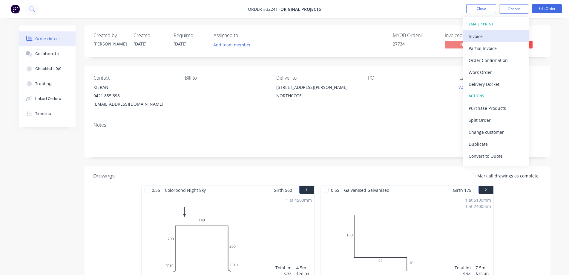
click at [492, 36] on div "Invoice" at bounding box center [496, 36] width 55 height 9
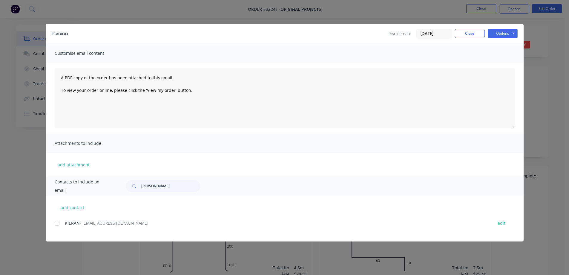
click at [56, 223] on div at bounding box center [57, 223] width 12 height 12
click at [500, 35] on button "Options" at bounding box center [503, 33] width 30 height 9
click at [506, 65] on button "Email" at bounding box center [507, 64] width 38 height 10
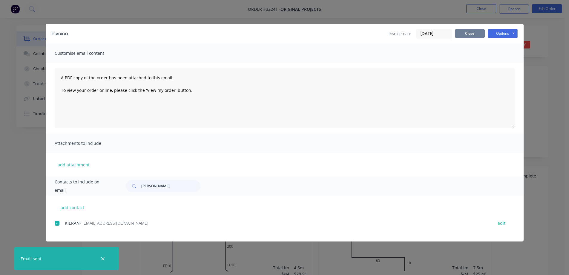
click at [470, 35] on button "Close" at bounding box center [470, 33] width 30 height 9
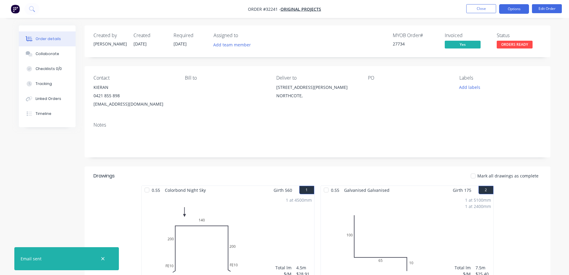
click at [514, 10] on button "Options" at bounding box center [514, 9] width 30 height 10
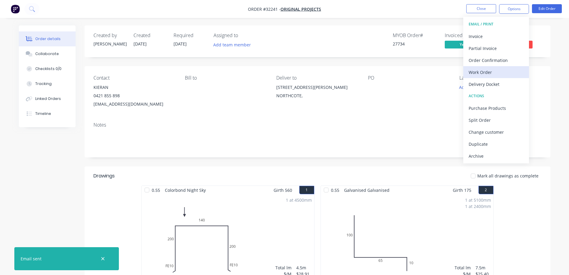
click at [496, 74] on div "Work Order" at bounding box center [496, 72] width 55 height 9
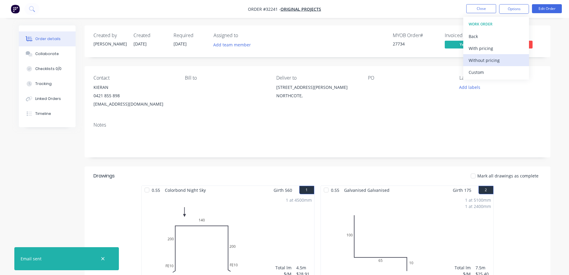
click at [501, 59] on div "Without pricing" at bounding box center [496, 60] width 55 height 9
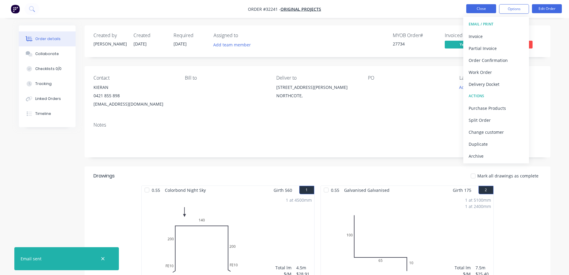
click at [483, 10] on button "Close" at bounding box center [481, 8] width 30 height 9
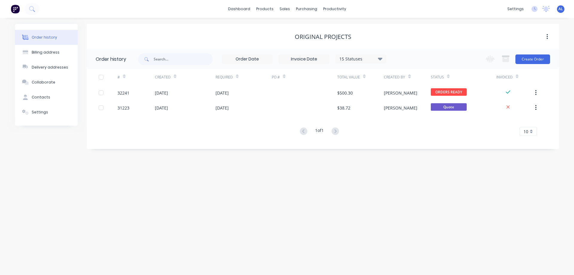
click at [15, 10] on img at bounding box center [15, 8] width 9 height 9
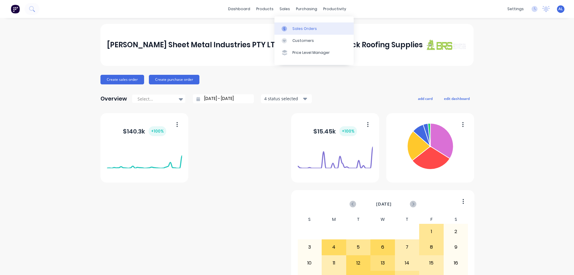
click at [301, 25] on link "Sales Orders" at bounding box center [313, 28] width 79 height 12
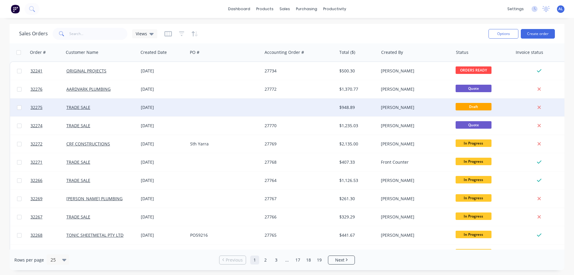
click at [356, 101] on div "$948.89" at bounding box center [358, 107] width 42 height 18
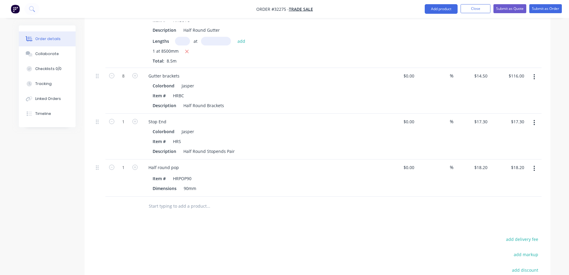
scroll to position [547, 0]
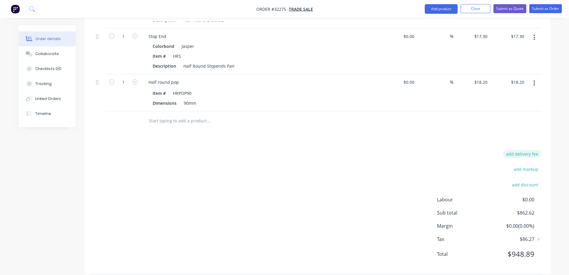
click at [515, 150] on button "add delivery fee" at bounding box center [522, 154] width 39 height 8
type input "80"
click input "submit" at bounding box center [0, 0] width 0 height 0
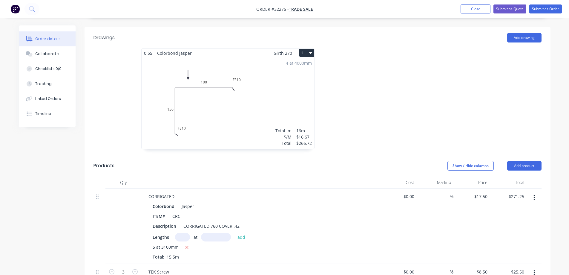
scroll to position [0, 0]
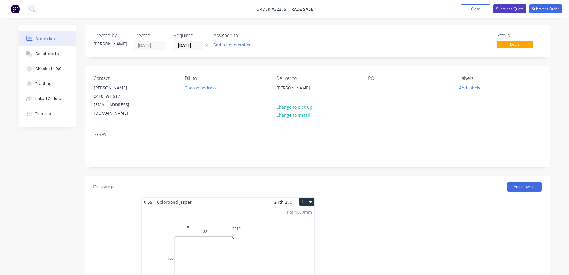
click at [503, 7] on button "Submit as Quote" at bounding box center [510, 8] width 33 height 9
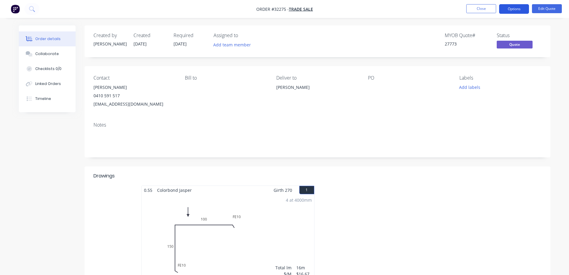
click at [513, 10] on button "Options" at bounding box center [514, 9] width 30 height 10
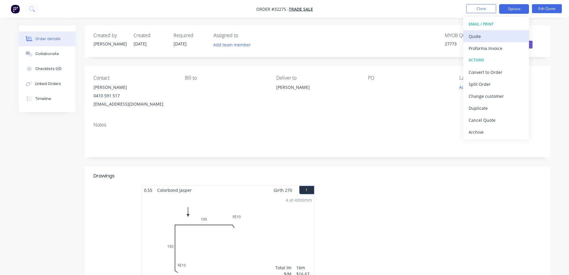
click at [479, 35] on div "Quote" at bounding box center [496, 36] width 55 height 9
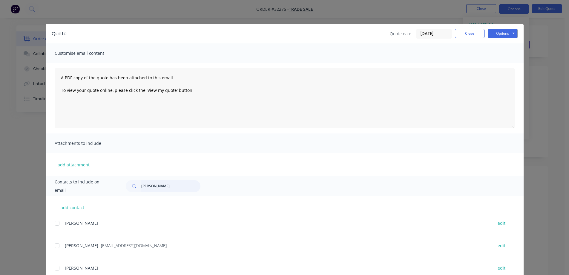
click at [170, 181] on input "[PERSON_NAME]" at bounding box center [170, 186] width 59 height 12
type input "N"
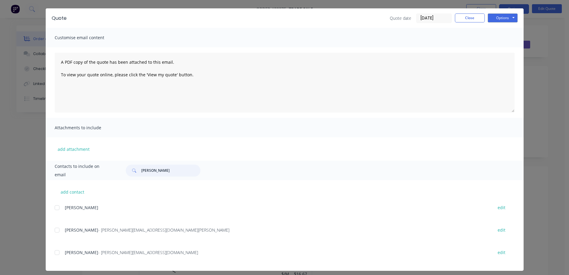
scroll to position [20, 0]
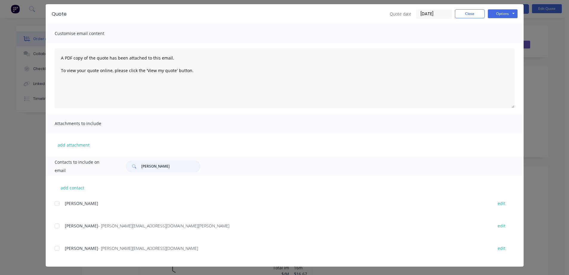
click at [56, 246] on div at bounding box center [57, 248] width 12 height 12
type input "[PERSON_NAME]"
click at [492, 15] on button "Options" at bounding box center [503, 13] width 30 height 9
click at [500, 44] on button "Email" at bounding box center [507, 44] width 38 height 10
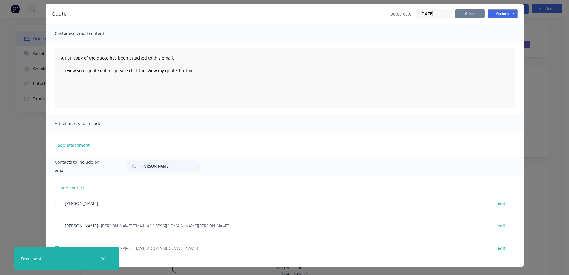
click at [466, 16] on button "Close" at bounding box center [470, 13] width 30 height 9
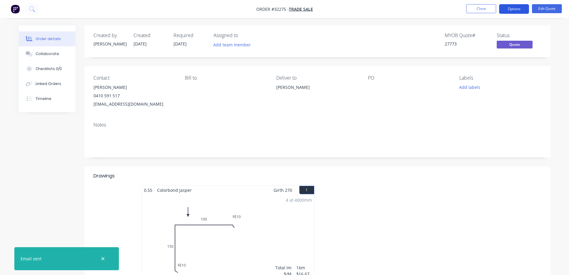
click at [514, 7] on button "Options" at bounding box center [514, 9] width 30 height 10
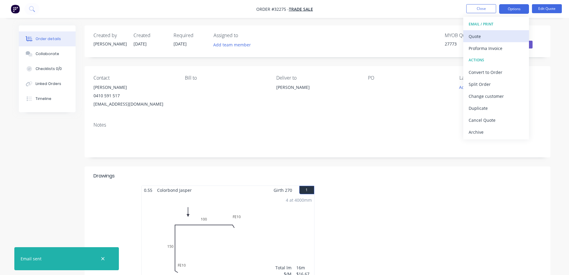
click at [497, 35] on div "Quote" at bounding box center [496, 36] width 55 height 9
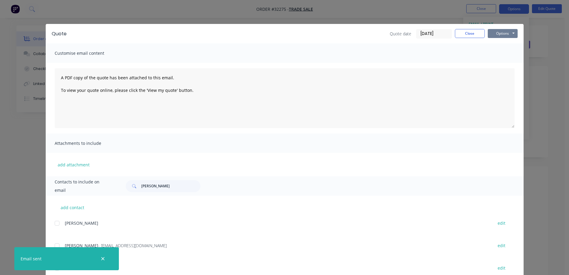
click at [500, 32] on button "Options" at bounding box center [503, 33] width 30 height 9
click at [508, 52] on button "Print" at bounding box center [507, 54] width 38 height 10
drag, startPoint x: 464, startPoint y: 35, endPoint x: 467, endPoint y: 32, distance: 4.4
click at [464, 35] on button "Close" at bounding box center [470, 33] width 30 height 9
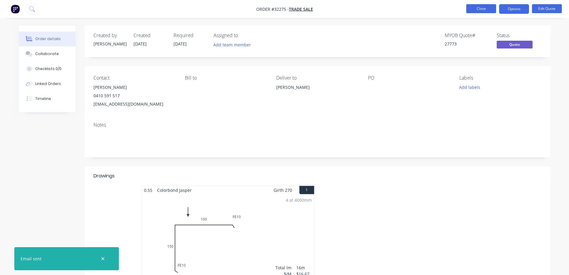
click at [484, 8] on button "Close" at bounding box center [481, 8] width 30 height 9
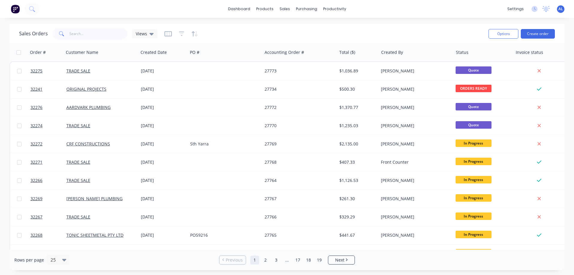
click at [15, 10] on img at bounding box center [15, 8] width 9 height 9
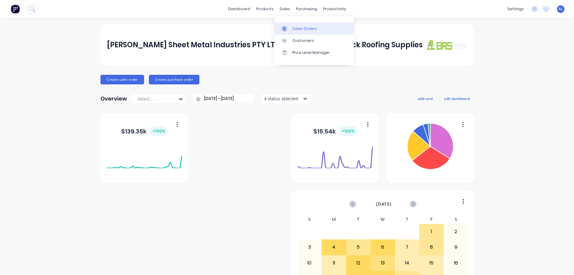
click at [300, 26] on div "Sales Orders" at bounding box center [304, 28] width 25 height 5
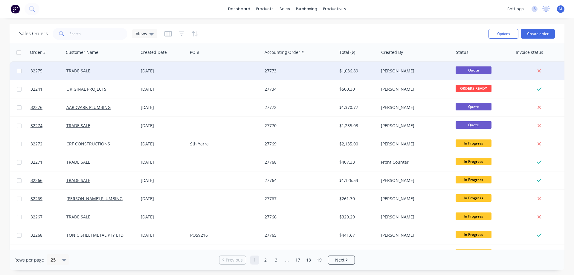
click at [353, 68] on div "$1,036.89" at bounding box center [356, 71] width 35 height 6
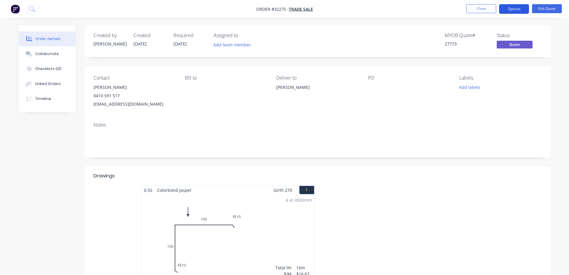
click at [518, 9] on button "Options" at bounding box center [514, 9] width 30 height 10
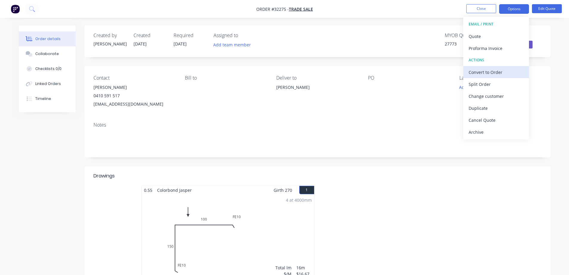
click at [492, 74] on div "Convert to Order" at bounding box center [496, 72] width 55 height 9
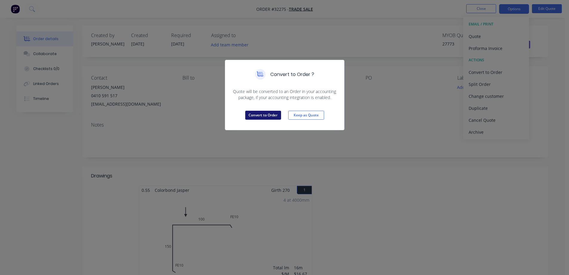
click at [276, 115] on button "Convert to Order" at bounding box center [263, 115] width 36 height 9
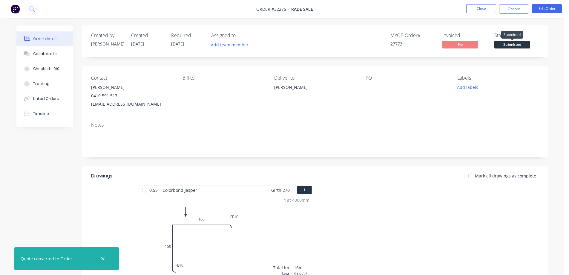
click at [521, 44] on span "Submitted" at bounding box center [512, 44] width 36 height 7
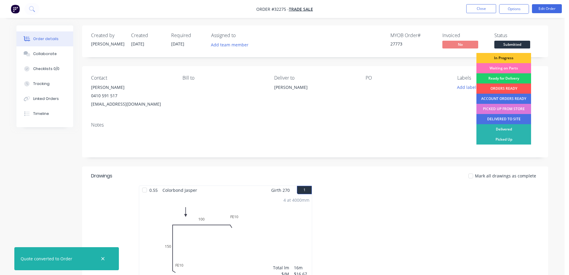
click at [506, 59] on div "In Progress" at bounding box center [504, 58] width 55 height 10
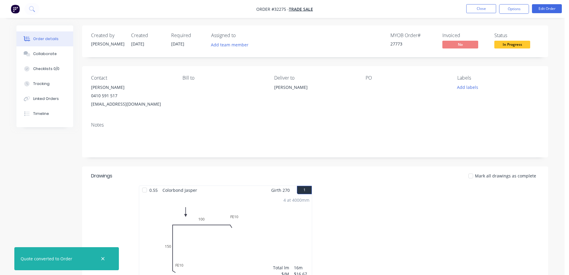
drag, startPoint x: 474, startPoint y: 85, endPoint x: 471, endPoint y: 92, distance: 7.1
click at [474, 86] on button "Add labels" at bounding box center [467, 87] width 27 height 8
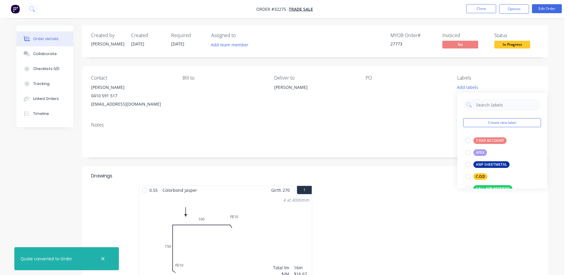
scroll to position [179, 0]
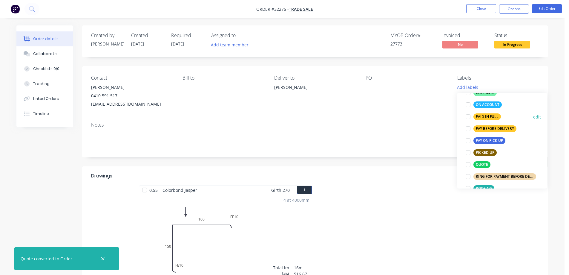
click at [487, 116] on div "PAID IN FULL" at bounding box center [487, 116] width 27 height 7
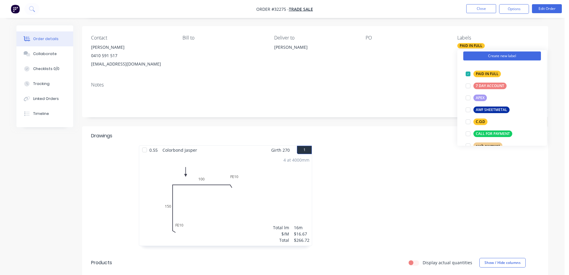
scroll to position [0, 0]
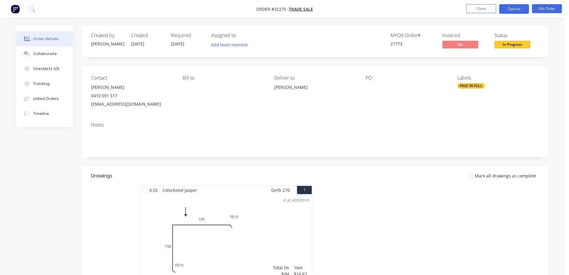
click at [520, 10] on button "Options" at bounding box center [514, 9] width 30 height 10
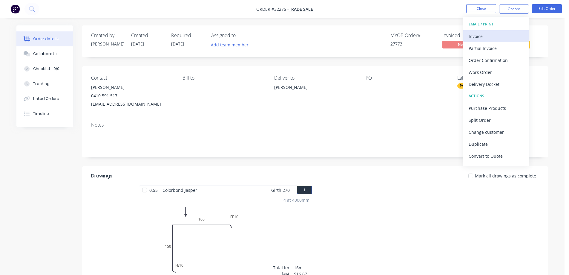
click at [485, 36] on div "Invoice" at bounding box center [496, 36] width 55 height 9
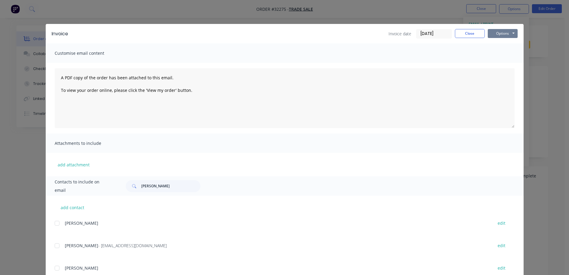
click at [493, 36] on button "Options" at bounding box center [503, 33] width 30 height 9
click at [502, 56] on button "Print" at bounding box center [507, 54] width 38 height 10
click at [458, 30] on button "Close" at bounding box center [470, 33] width 30 height 9
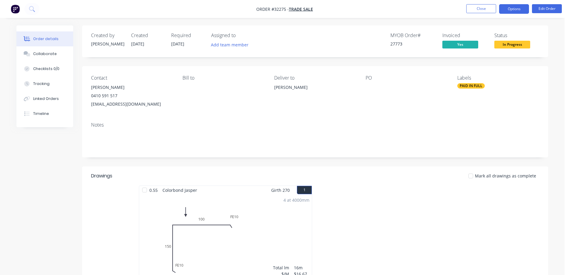
click at [512, 11] on button "Options" at bounding box center [514, 9] width 30 height 10
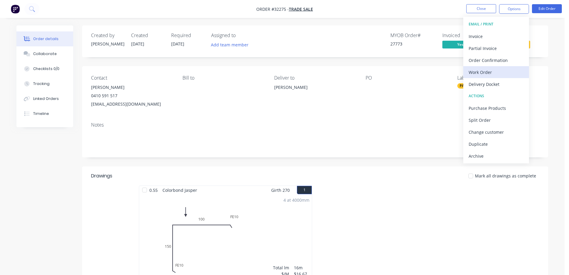
click at [499, 68] on div "Work Order" at bounding box center [496, 72] width 55 height 9
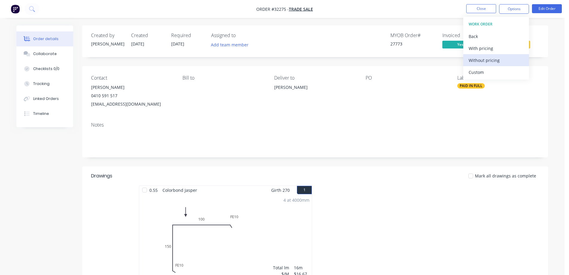
click at [503, 62] on div "Without pricing" at bounding box center [496, 60] width 55 height 9
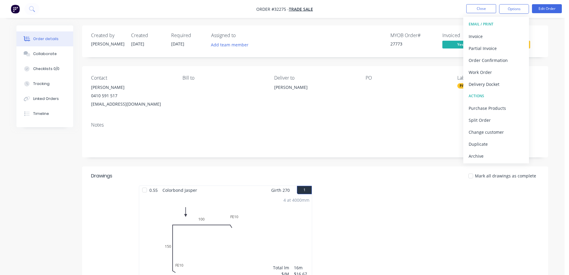
drag, startPoint x: 421, startPoint y: 118, endPoint x: 424, endPoint y: 115, distance: 4.0
click at [424, 115] on div "Contact [PERSON_NAME] [PHONE_NUMBER] [EMAIL_ADDRESS][DOMAIN_NAME] [PERSON_NAME]…" at bounding box center [315, 111] width 466 height 91
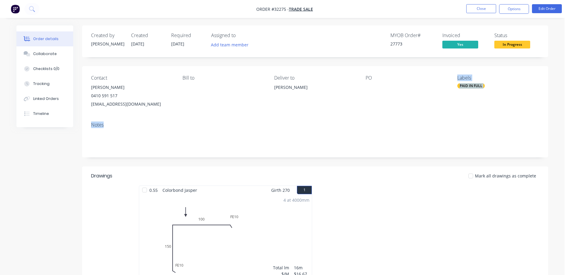
click at [423, 115] on div "Contact [PERSON_NAME] [PHONE_NUMBER] [EMAIL_ADDRESS][DOMAIN_NAME] [PERSON_NAME]…" at bounding box center [315, 91] width 466 height 51
click at [511, 9] on button "Options" at bounding box center [514, 9] width 30 height 10
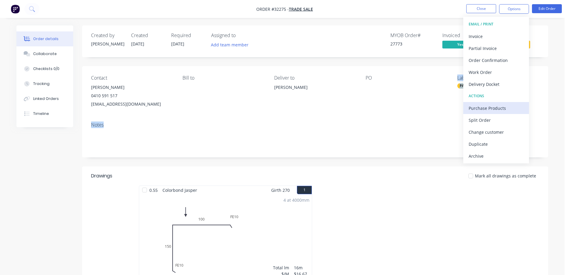
click at [495, 107] on div "Purchase Products" at bounding box center [496, 108] width 55 height 9
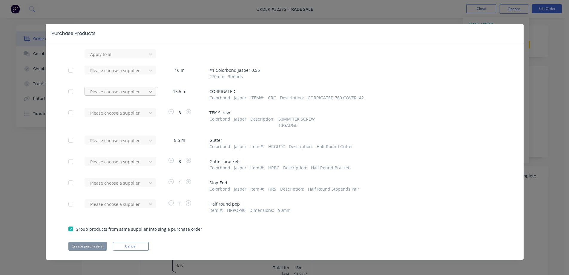
click at [148, 57] on icon at bounding box center [151, 54] width 6 height 6
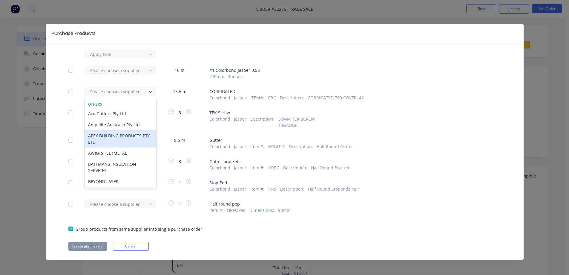
click at [115, 139] on div "APEX BUILDING PRODUCTS PTY LTD" at bounding box center [121, 138] width 72 height 17
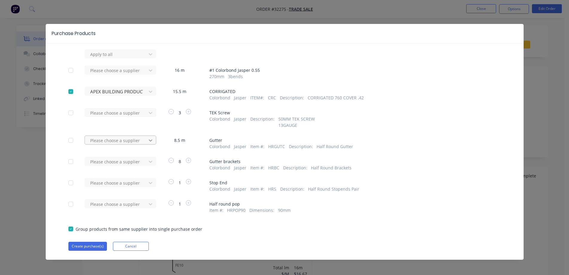
click at [149, 57] on icon at bounding box center [151, 54] width 6 height 6
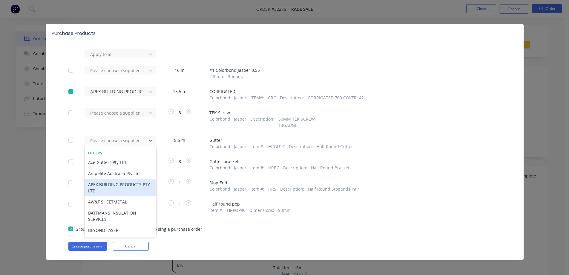
click at [122, 189] on div "APEX BUILDING PRODUCTS PTY LTD" at bounding box center [121, 187] width 72 height 17
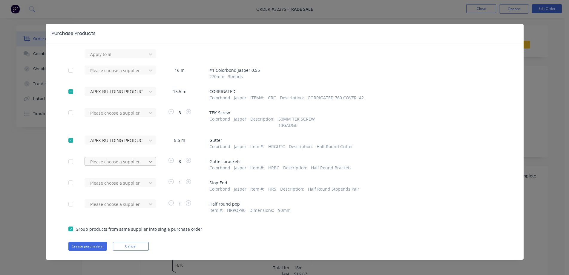
click at [149, 57] on icon at bounding box center [151, 54] width 6 height 6
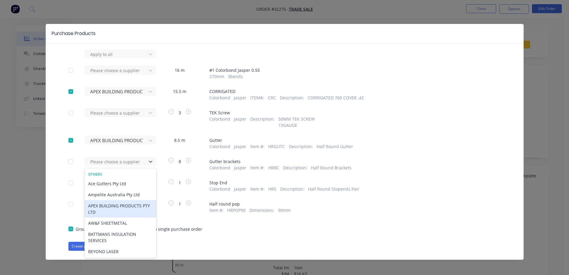
click at [126, 210] on div "APEX BUILDING PRODUCTS PTY LTD" at bounding box center [121, 208] width 72 height 17
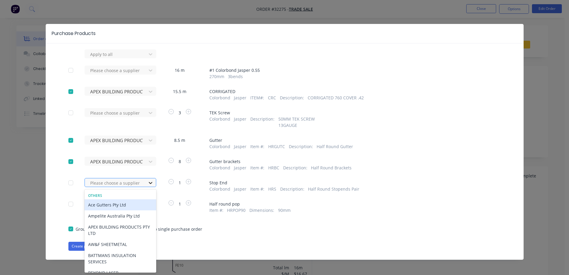
click at [148, 182] on icon at bounding box center [151, 183] width 6 height 6
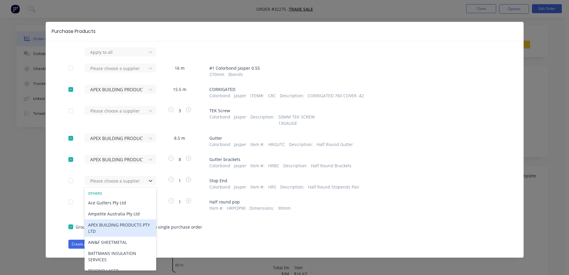
click at [116, 228] on div "APEX BUILDING PRODUCTS PTY LTD" at bounding box center [121, 227] width 72 height 17
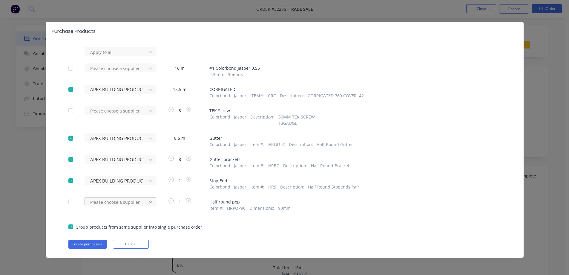
click at [148, 55] on icon at bounding box center [151, 52] width 6 height 6
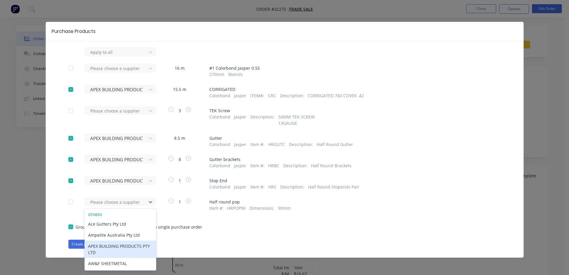
click at [124, 245] on div "APEX BUILDING PRODUCTS PTY LTD" at bounding box center [121, 248] width 72 height 17
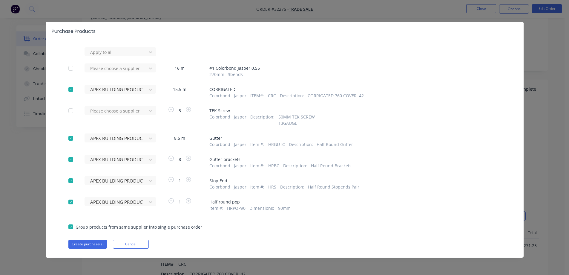
scroll to position [90, 0]
click at [93, 244] on button "Create purchase(s)" at bounding box center [87, 243] width 39 height 9
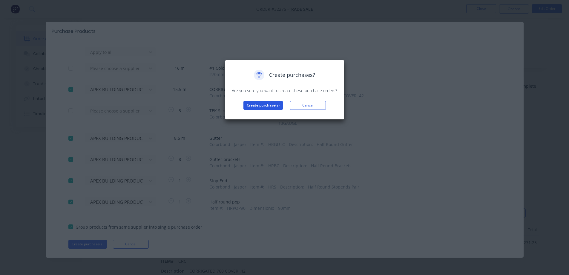
click at [252, 107] on button "Create purchase(s)" at bounding box center [263, 105] width 39 height 9
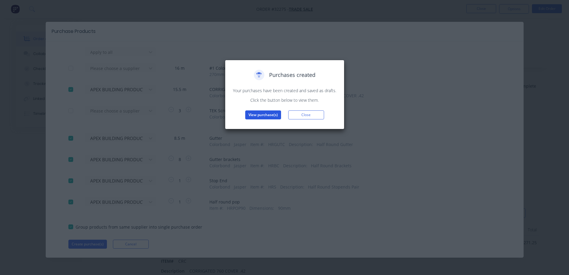
click at [258, 115] on button "View purchase(s)" at bounding box center [263, 114] width 36 height 9
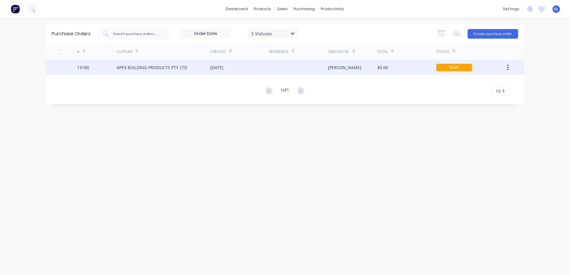
click at [396, 67] on div "$0.00" at bounding box center [406, 67] width 59 height 15
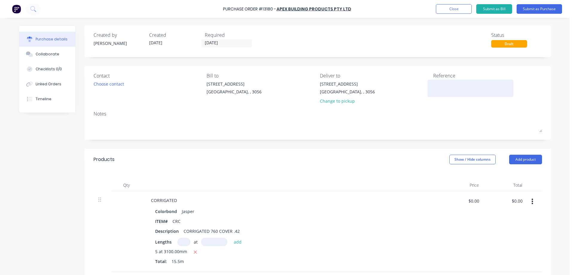
click at [435, 92] on textarea at bounding box center [470, 87] width 75 height 13
type textarea "x"
type textarea "2"
type textarea "x"
type textarea "27"
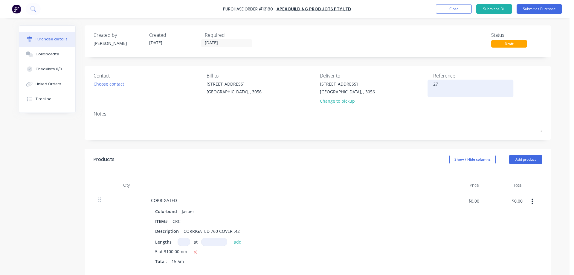
type textarea "x"
type textarea "277"
type textarea "x"
type textarea "2777"
type textarea "x"
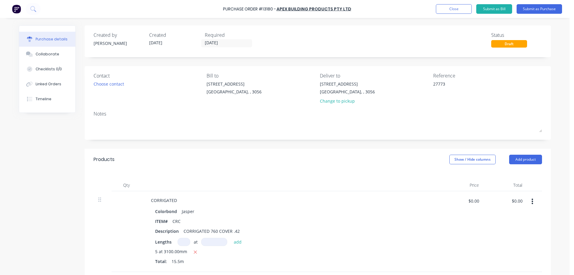
type textarea "27773"
type textarea "x"
type textarea "27773"
click at [112, 85] on div "Choose contact" at bounding box center [109, 84] width 30 height 6
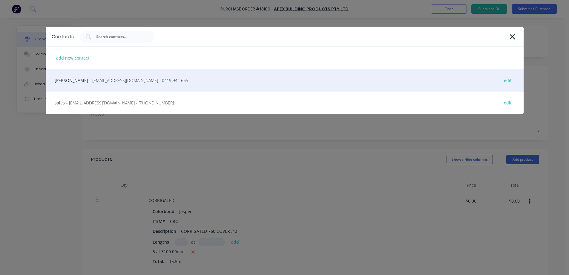
click at [111, 82] on span "- [EMAIL_ADDRESS][DOMAIN_NAME] - 0419 944 665" at bounding box center [139, 80] width 99 height 6
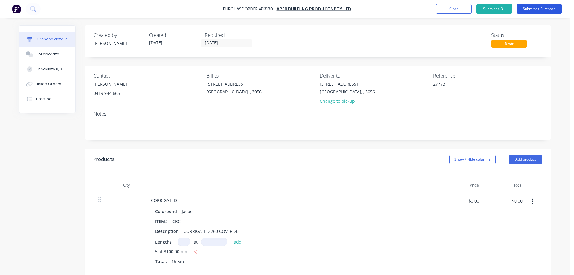
click at [540, 10] on button "Submit as Purchase" at bounding box center [538, 9] width 45 height 10
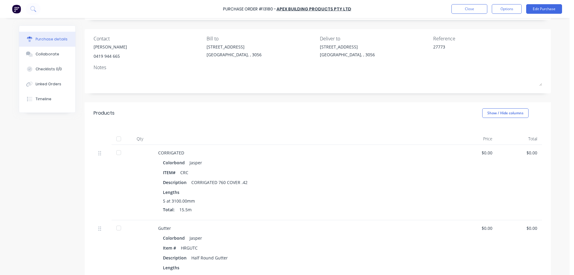
scroll to position [35, 0]
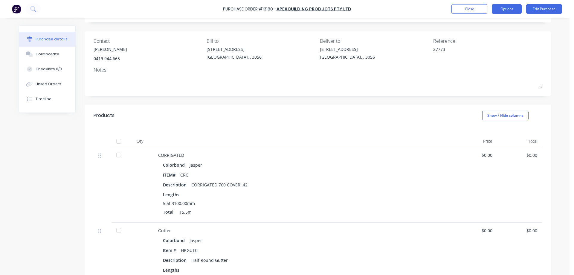
click at [505, 9] on button "Options" at bounding box center [507, 9] width 30 height 10
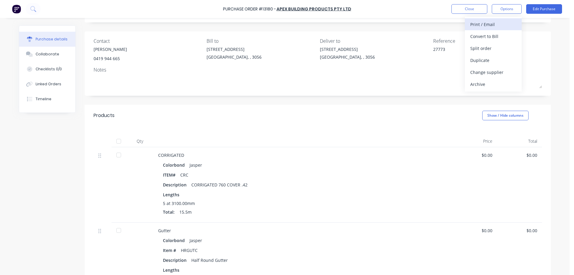
click at [491, 24] on div "Print / Email" at bounding box center [493, 24] width 46 height 9
click at [491, 49] on div "Without pricing" at bounding box center [493, 48] width 46 height 9
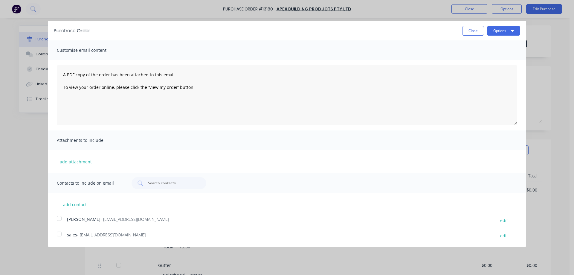
click at [60, 218] on div at bounding box center [59, 218] width 12 height 12
click at [60, 234] on div at bounding box center [59, 234] width 12 height 12
click at [477, 32] on button "Close" at bounding box center [473, 31] width 22 height 10
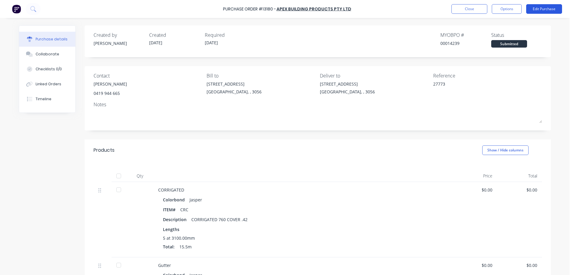
click at [549, 7] on button "Edit Purchase" at bounding box center [544, 9] width 36 height 10
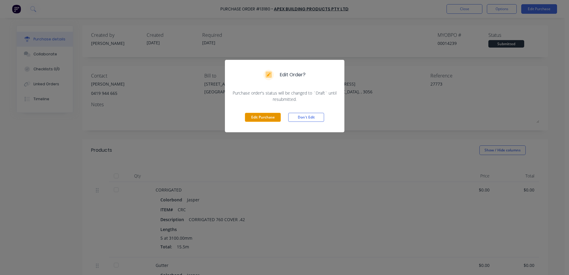
click at [268, 117] on button "Edit Purchase" at bounding box center [263, 117] width 36 height 9
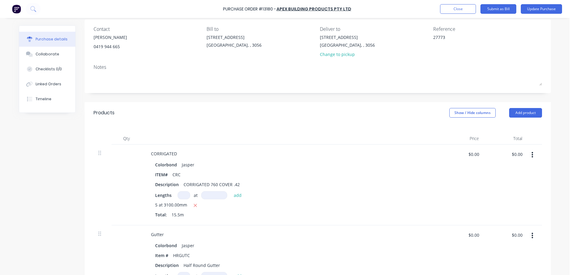
scroll to position [149, 0]
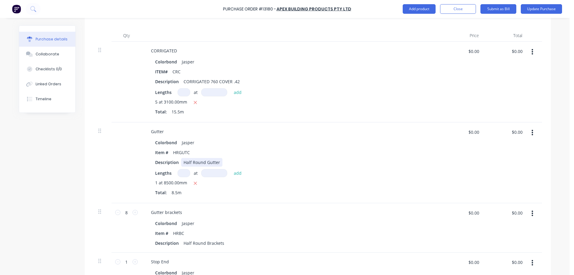
type textarea "x"
drag, startPoint x: 217, startPoint y: 161, endPoint x: 243, endPoint y: 167, distance: 27.0
click at [217, 161] on div "Half Round Gutter" at bounding box center [201, 162] width 41 height 9
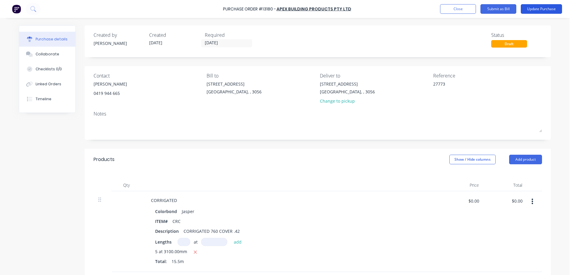
click at [535, 7] on button "Update Purchase" at bounding box center [540, 9] width 41 height 10
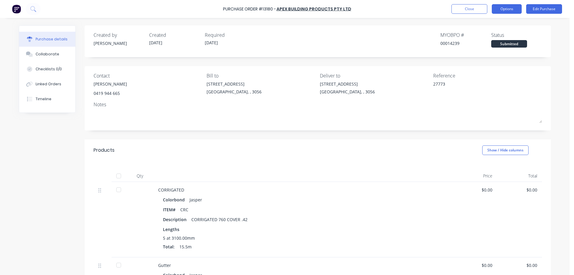
click at [503, 11] on button "Options" at bounding box center [507, 9] width 30 height 10
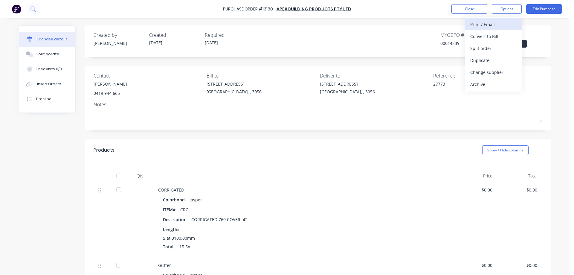
click at [496, 25] on div "Print / Email" at bounding box center [493, 24] width 46 height 9
click at [492, 48] on div "Without pricing" at bounding box center [493, 48] width 46 height 9
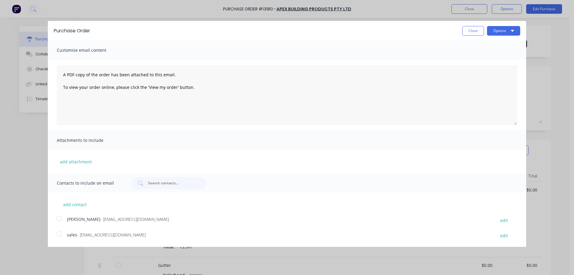
click at [56, 220] on div at bounding box center [59, 218] width 12 height 12
click at [59, 233] on div at bounding box center [59, 234] width 12 height 12
click at [509, 28] on button "Options" at bounding box center [503, 31] width 33 height 10
click at [493, 56] on div "Email" at bounding box center [491, 57] width 46 height 9
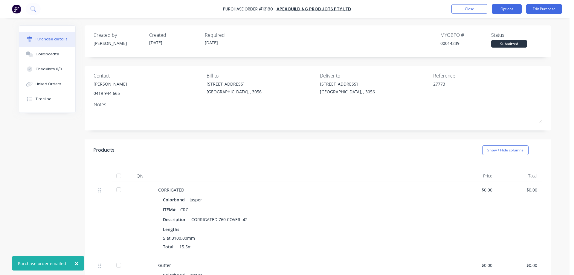
click at [500, 11] on button "Options" at bounding box center [507, 9] width 30 height 10
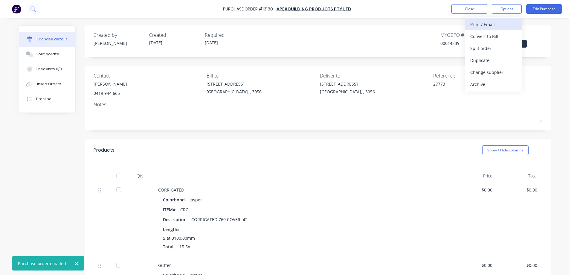
click at [500, 21] on div "Print / Email" at bounding box center [493, 24] width 46 height 9
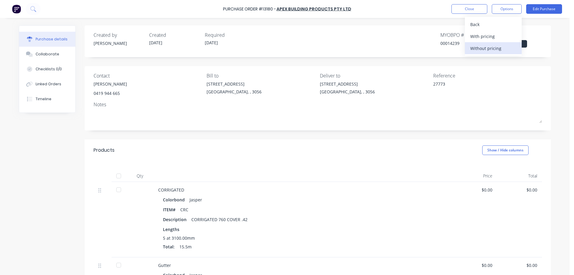
click at [495, 48] on div "Without pricing" at bounding box center [493, 48] width 46 height 9
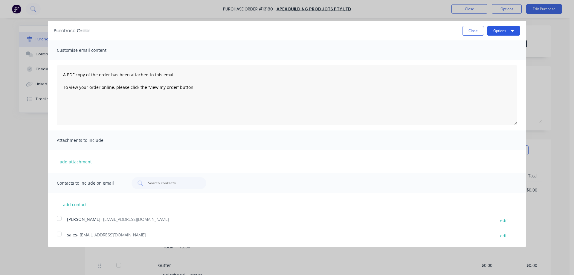
click at [510, 33] on button "Options" at bounding box center [503, 31] width 33 height 10
click at [503, 44] on div "Print" at bounding box center [491, 46] width 46 height 9
click at [474, 30] on button "Close" at bounding box center [473, 31] width 22 height 10
type textarea "x"
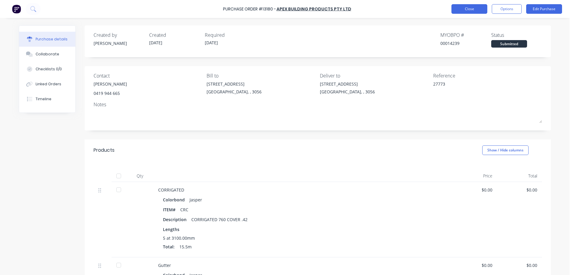
click at [471, 10] on button "Close" at bounding box center [469, 9] width 36 height 10
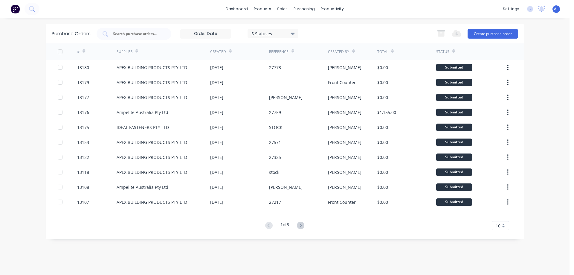
click at [14, 11] on img at bounding box center [15, 8] width 9 height 9
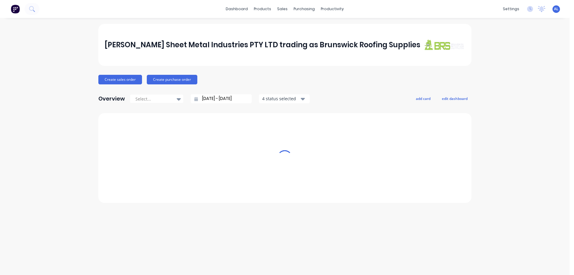
click at [15, 8] on img at bounding box center [15, 8] width 9 height 9
